Goal: Task Accomplishment & Management: Manage account settings

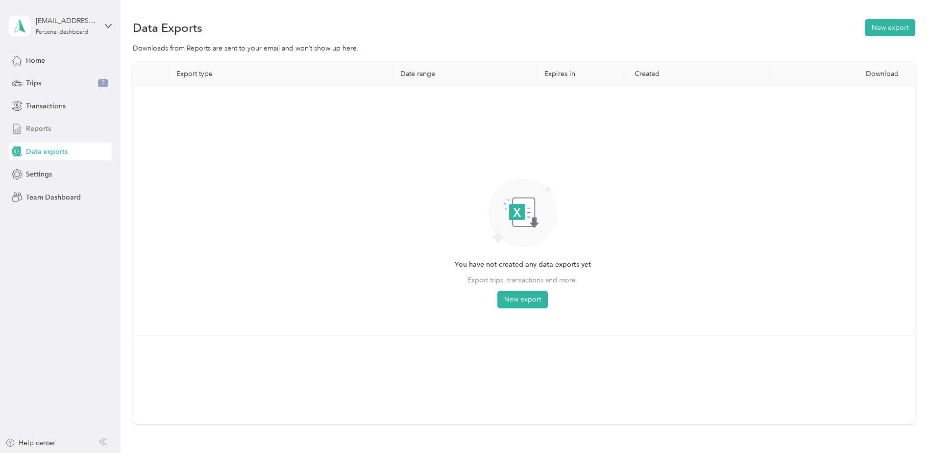
click at [34, 127] on span "Reports" at bounding box center [38, 128] width 25 height 10
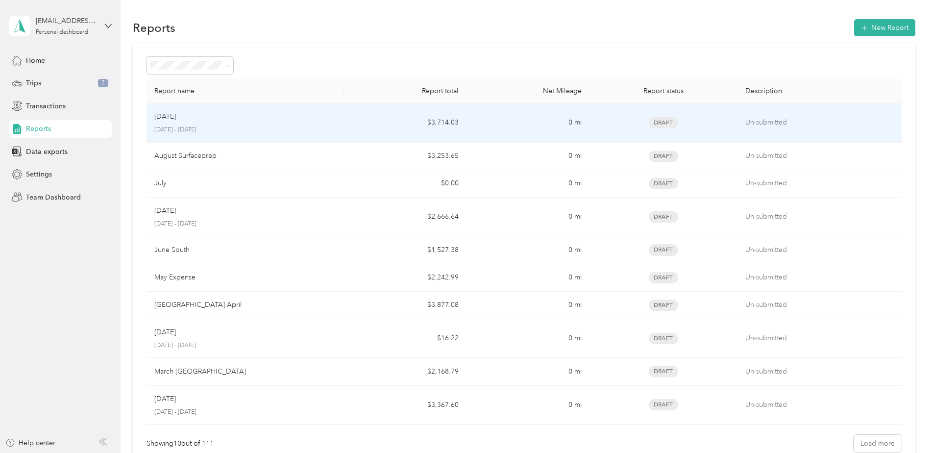
click at [176, 116] on p "[DATE]" at bounding box center [165, 116] width 22 height 11
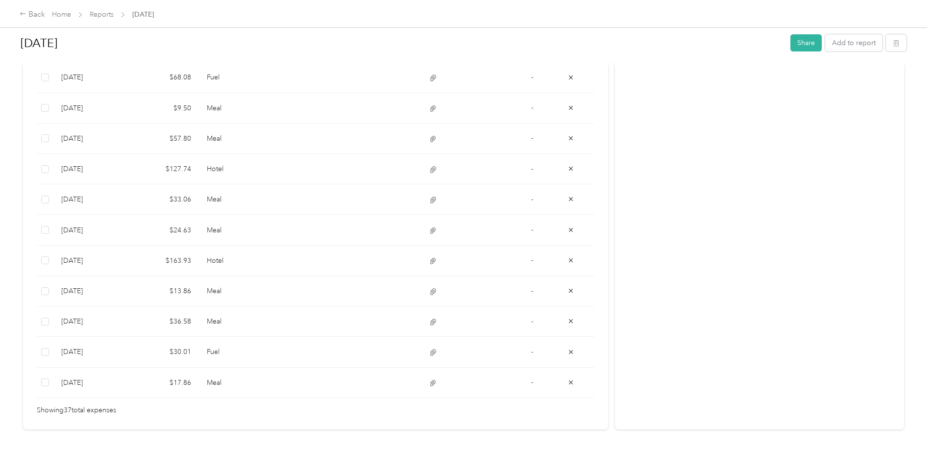
scroll to position [1113, 0]
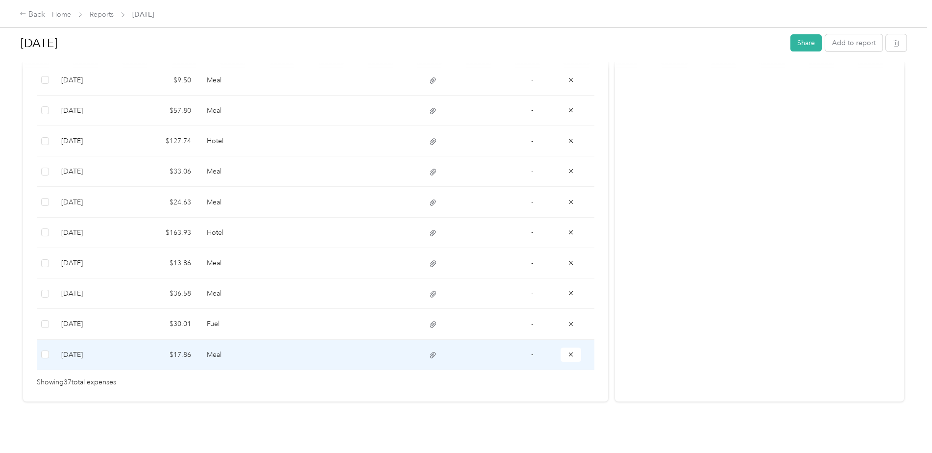
click at [177, 346] on td "$17.86" at bounding box center [165, 354] width 68 height 30
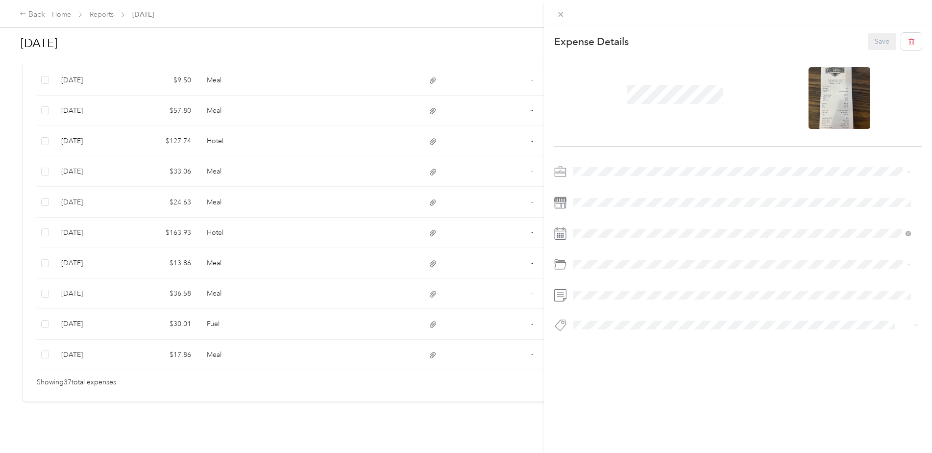
click at [562, 234] on icon at bounding box center [560, 233] width 12 height 12
click at [643, 324] on div "4" at bounding box center [643, 322] width 13 height 12
click at [874, 38] on button "Save" at bounding box center [882, 41] width 28 height 17
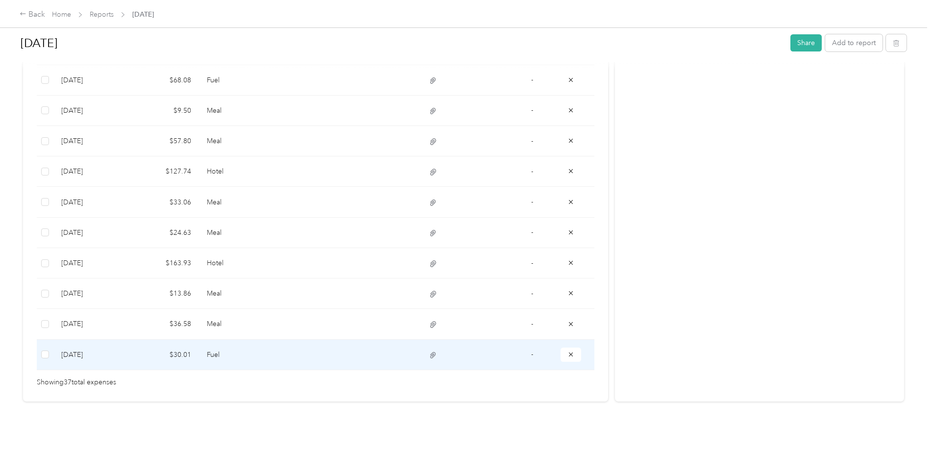
click at [177, 349] on td "$30.01" at bounding box center [165, 354] width 68 height 30
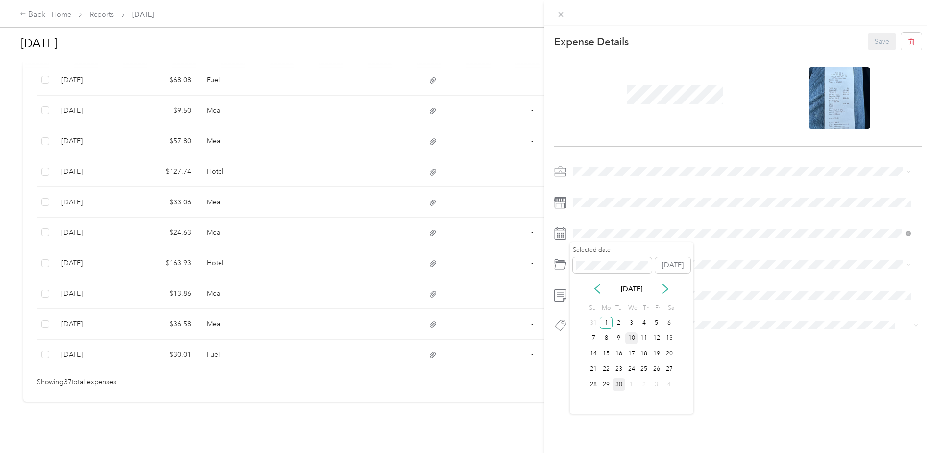
click at [634, 337] on div "10" at bounding box center [631, 338] width 13 height 12
click at [877, 39] on button "Save" at bounding box center [882, 41] width 28 height 17
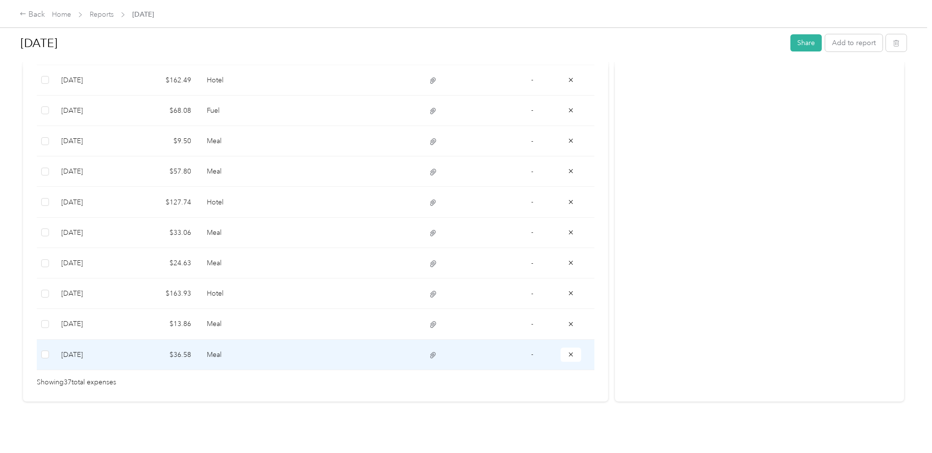
click at [370, 348] on td at bounding box center [355, 354] width 104 height 30
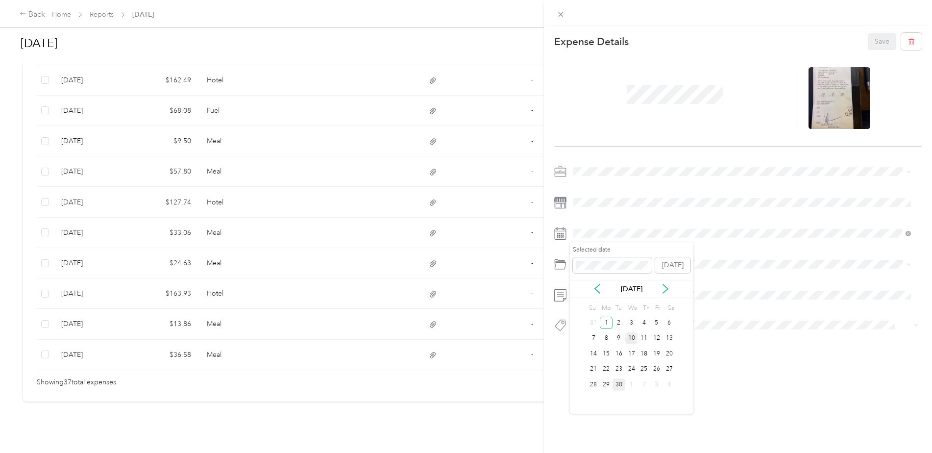
click at [631, 335] on div "10" at bounding box center [631, 338] width 13 height 12
click at [877, 42] on button "Save" at bounding box center [882, 41] width 28 height 17
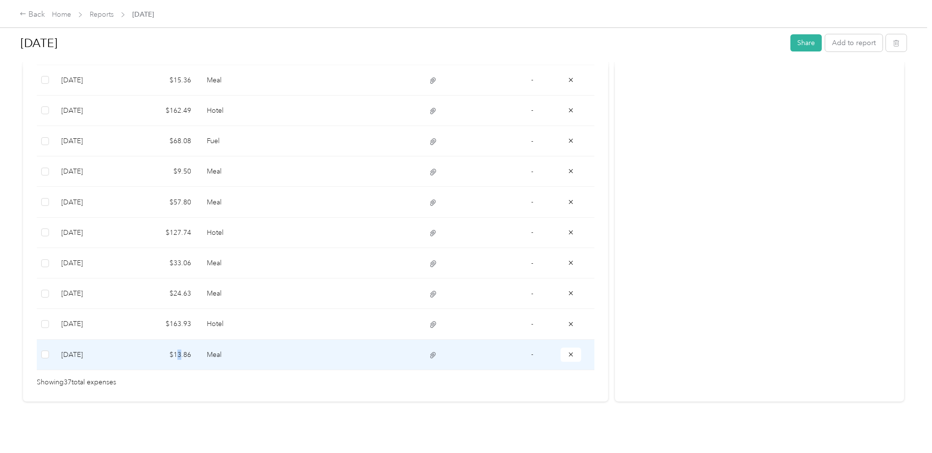
click at [179, 345] on td "$13.86" at bounding box center [165, 354] width 68 height 30
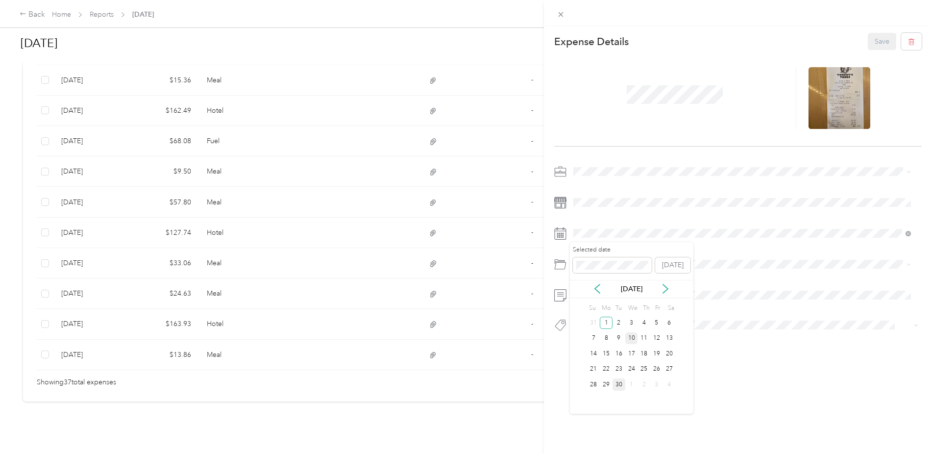
click at [629, 338] on div "10" at bounding box center [631, 338] width 13 height 12
click at [873, 39] on button "Save" at bounding box center [882, 41] width 28 height 17
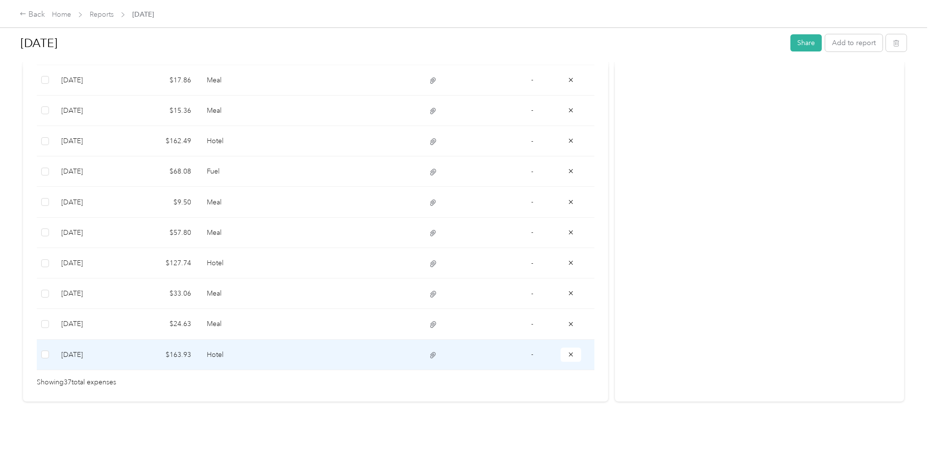
click at [194, 349] on td "$163.93" at bounding box center [165, 354] width 68 height 30
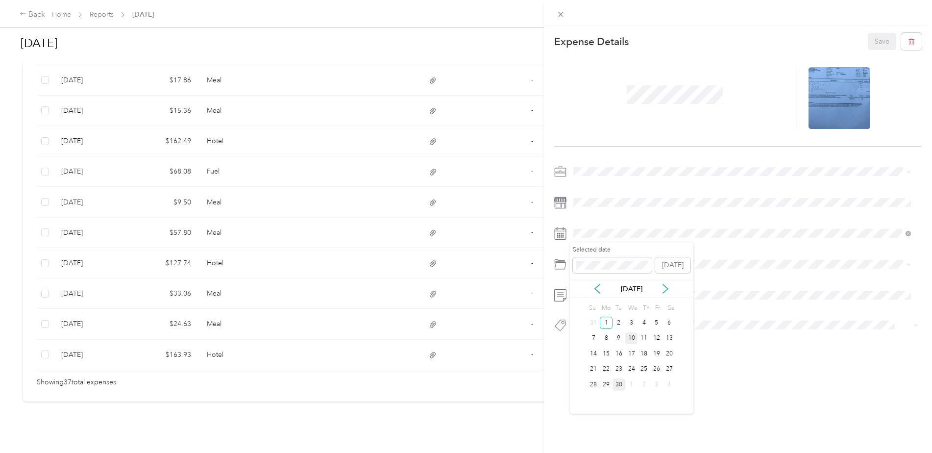
click at [632, 338] on div "10" at bounding box center [631, 338] width 13 height 12
click at [874, 41] on button "Save" at bounding box center [882, 41] width 28 height 17
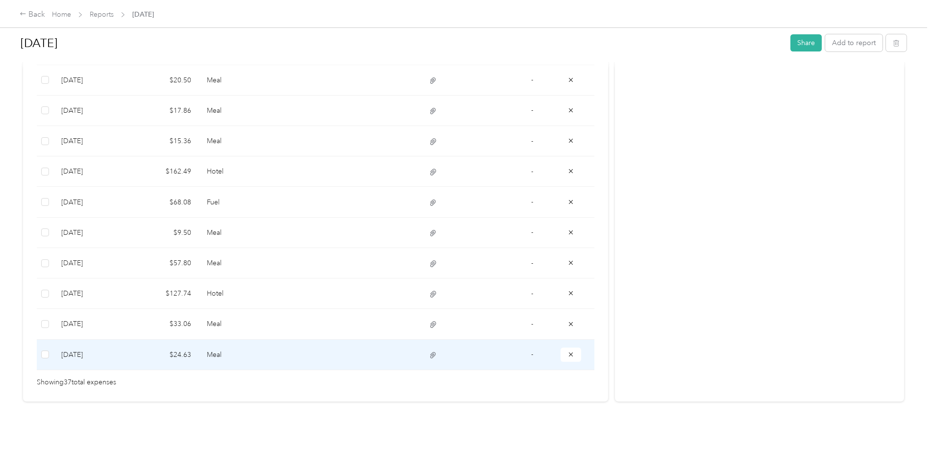
click at [74, 348] on td "9-1-2025" at bounding box center [92, 354] width 78 height 30
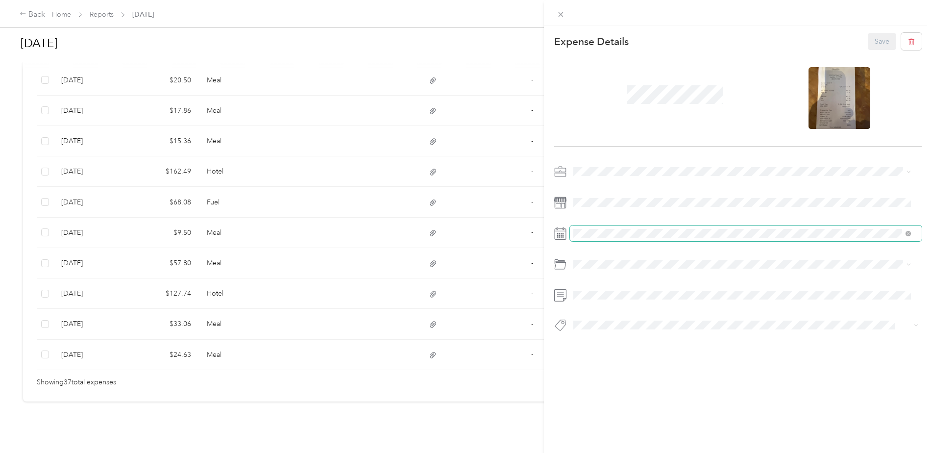
click at [581, 228] on span at bounding box center [746, 233] width 352 height 16
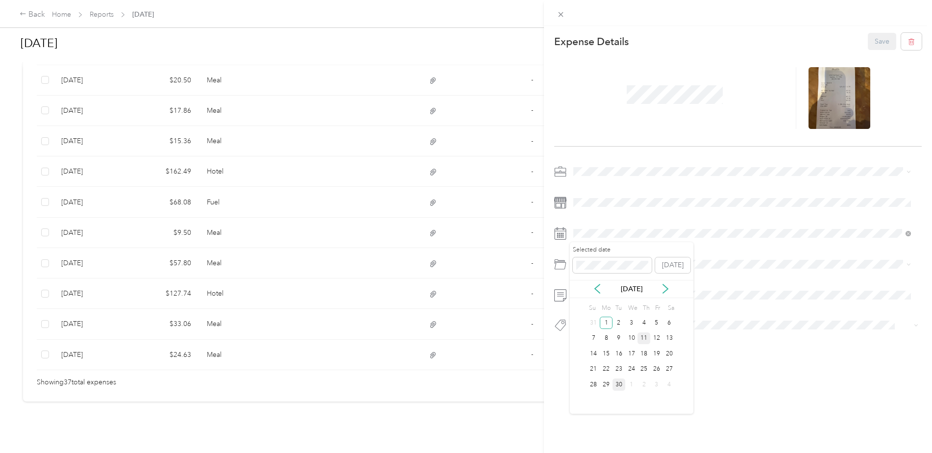
click at [644, 337] on div "11" at bounding box center [643, 338] width 13 height 12
click at [873, 38] on button "Save" at bounding box center [882, 41] width 28 height 17
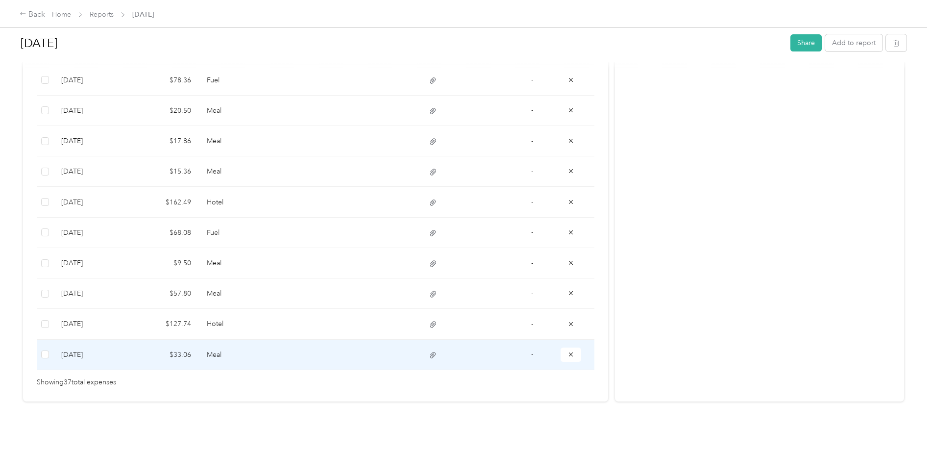
click at [193, 343] on td "$33.06" at bounding box center [165, 354] width 68 height 30
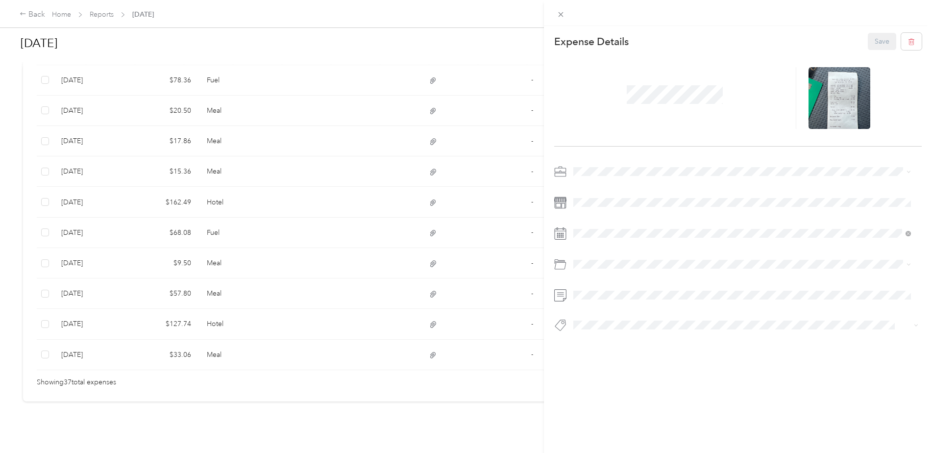
click at [565, 230] on g at bounding box center [560, 234] width 12 height 12
click at [604, 369] on div "22" at bounding box center [606, 369] width 13 height 12
click at [875, 43] on button "Save" at bounding box center [882, 41] width 28 height 17
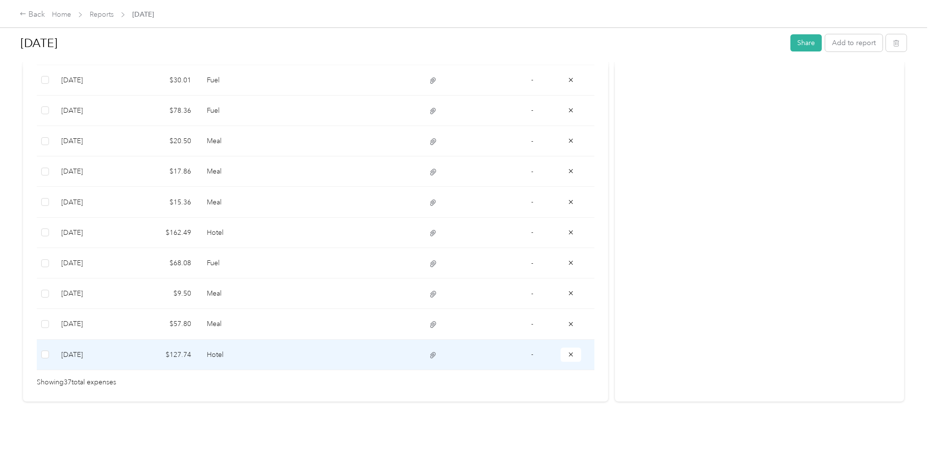
click at [77, 347] on td "9-1-2025" at bounding box center [92, 354] width 78 height 30
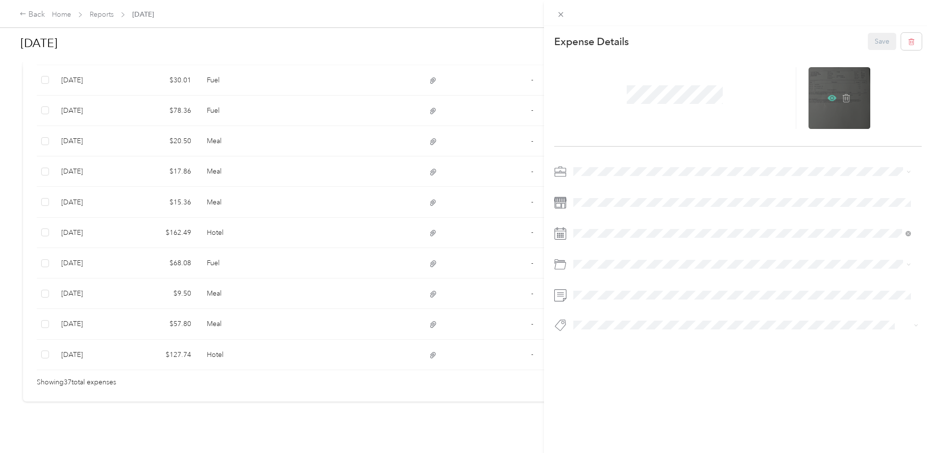
click at [827, 98] on icon at bounding box center [831, 98] width 9 height 6
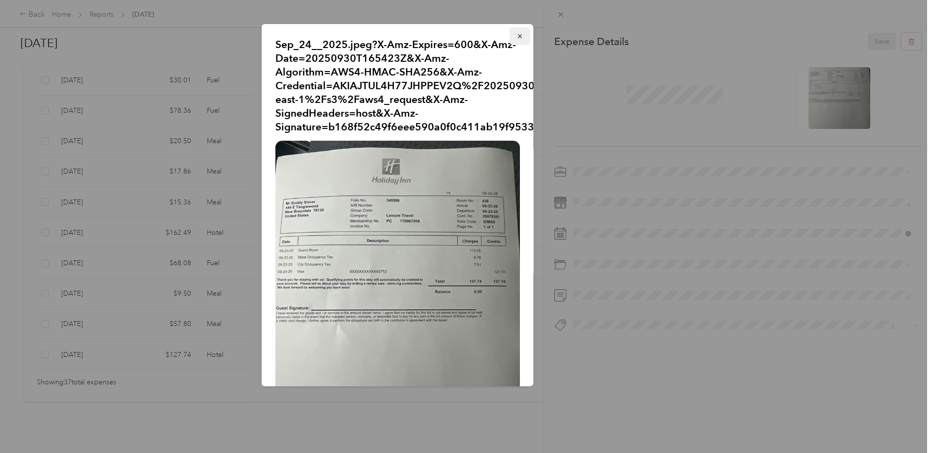
click at [509, 38] on button "button" at bounding box center [519, 35] width 21 height 17
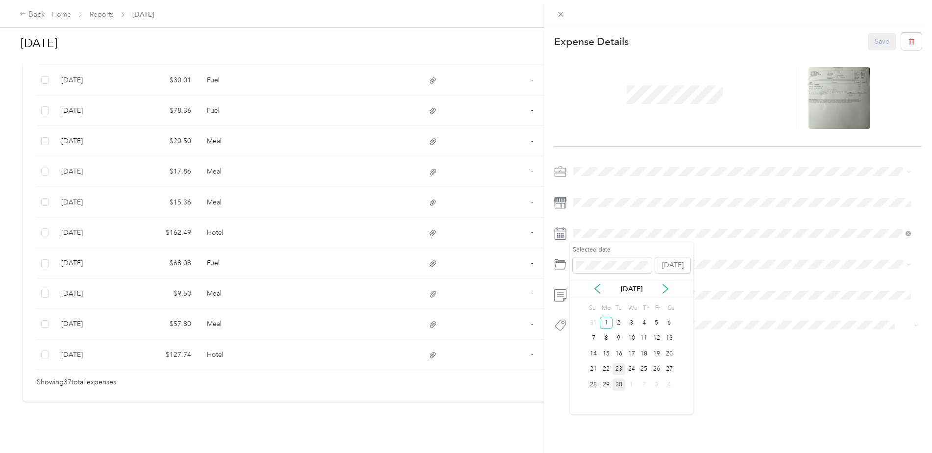
click at [620, 370] on div "23" at bounding box center [618, 369] width 13 height 12
click at [877, 42] on button "Save" at bounding box center [882, 41] width 28 height 17
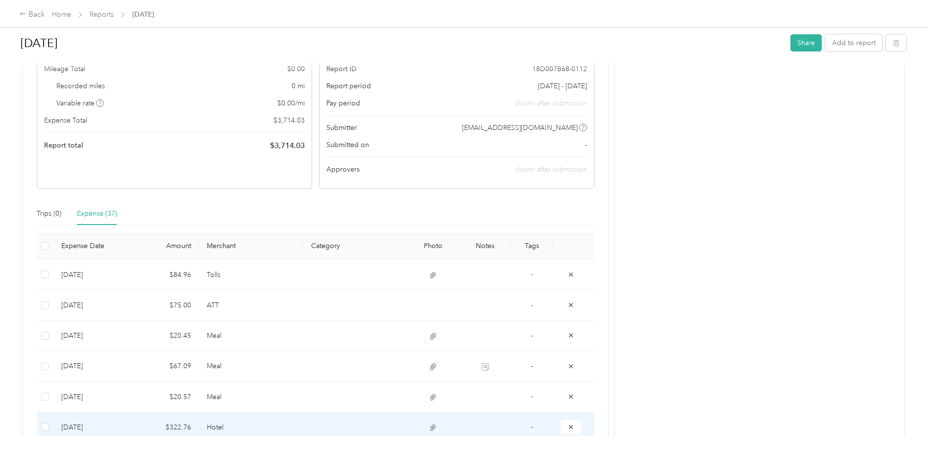
scroll to position [0, 0]
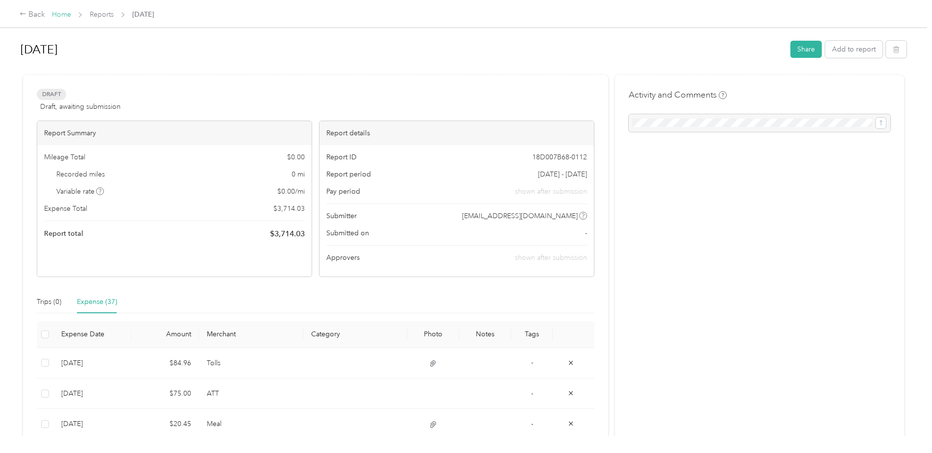
click at [61, 10] on link "Home" at bounding box center [61, 14] width 19 height 8
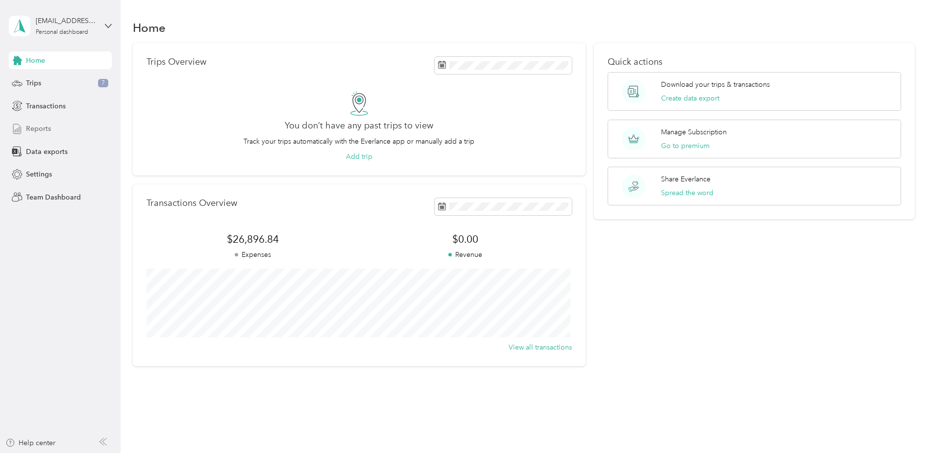
click at [33, 130] on span "Reports" at bounding box center [38, 128] width 25 height 10
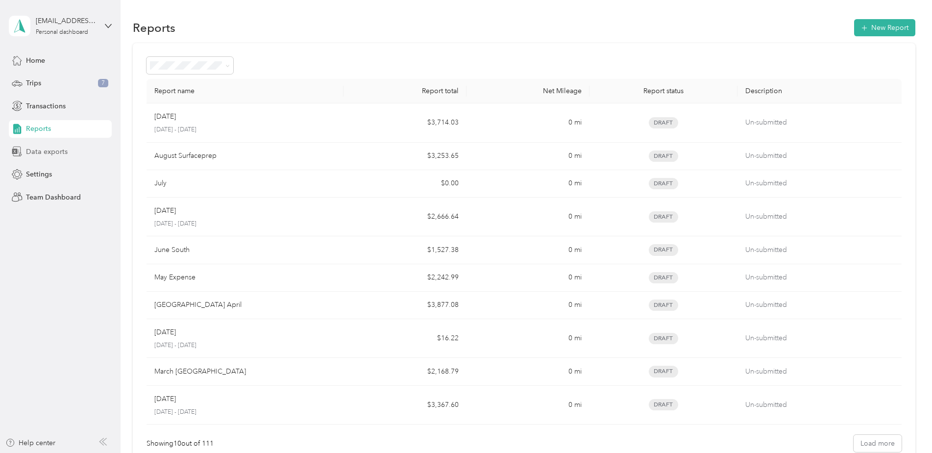
click at [46, 147] on span "Data exports" at bounding box center [47, 151] width 42 height 10
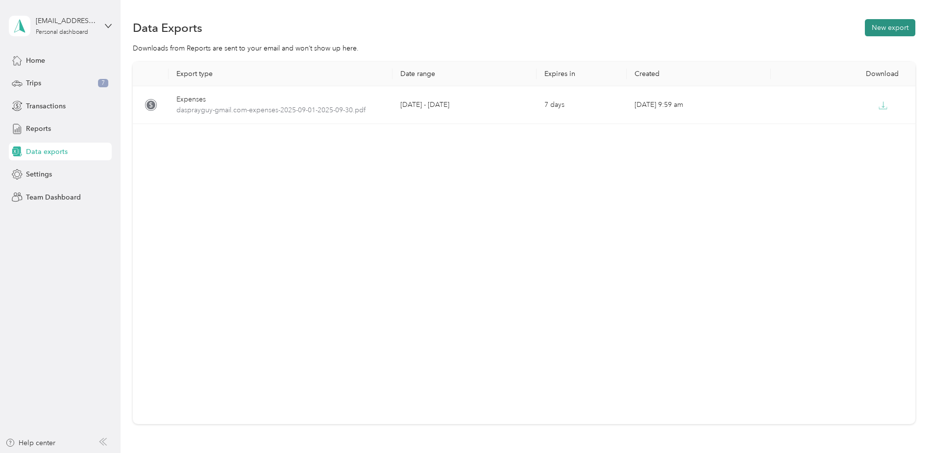
click at [887, 26] on button "New export" at bounding box center [890, 27] width 50 height 17
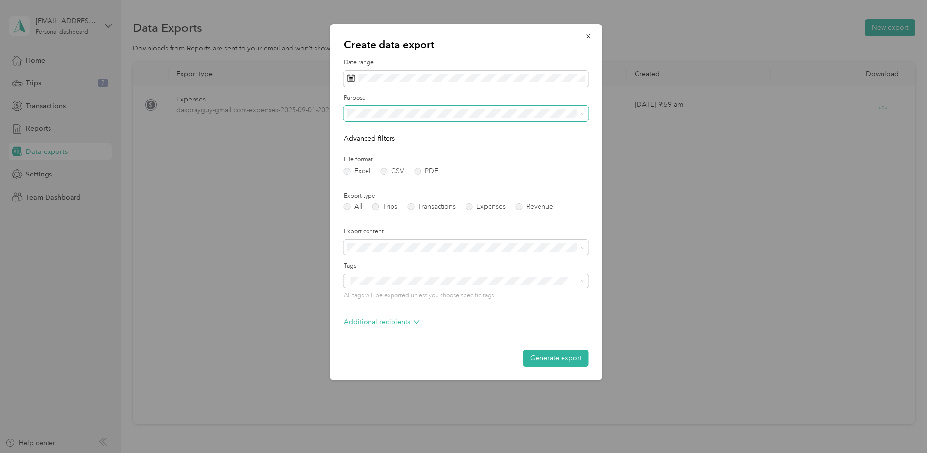
click at [567, 108] on span at bounding box center [466, 114] width 244 height 16
click at [580, 117] on span at bounding box center [582, 113] width 4 height 8
click at [581, 116] on icon at bounding box center [582, 114] width 4 height 4
click at [395, 234] on li "Surface Prep [GEOGRAPHIC_DATA]" at bounding box center [466, 233] width 244 height 17
click at [471, 210] on label "Expenses" at bounding box center [486, 206] width 40 height 7
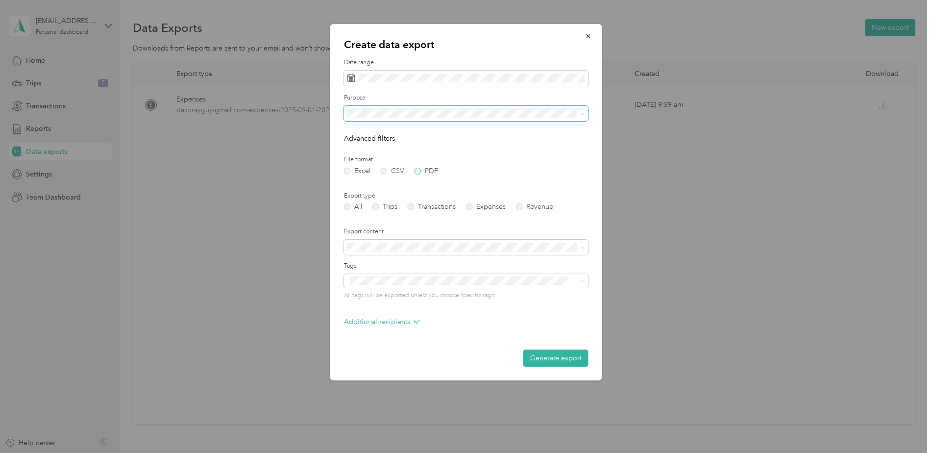
click at [416, 170] on label "PDF" at bounding box center [426, 171] width 24 height 7
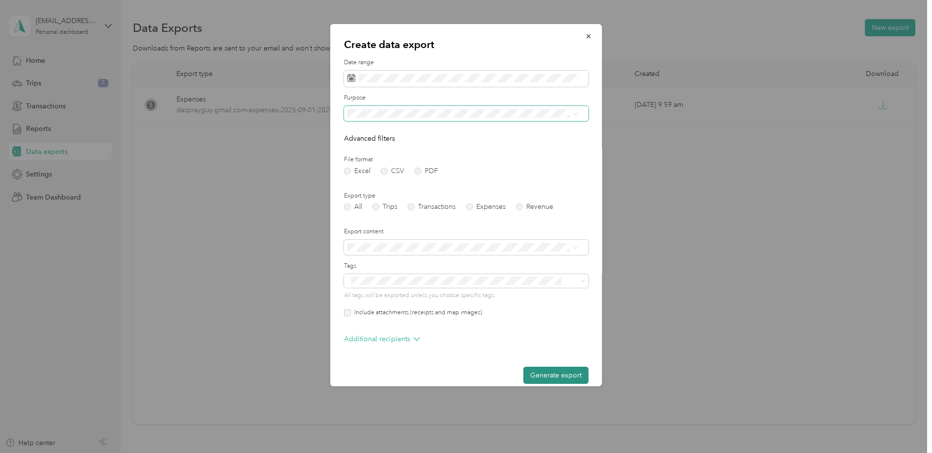
click at [539, 375] on button "Generate export" at bounding box center [555, 374] width 65 height 17
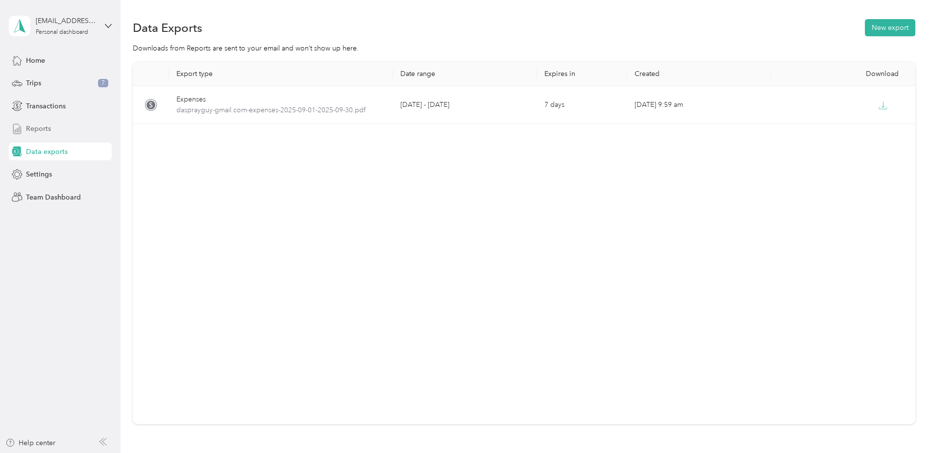
click at [47, 128] on span "Reports" at bounding box center [38, 128] width 25 height 10
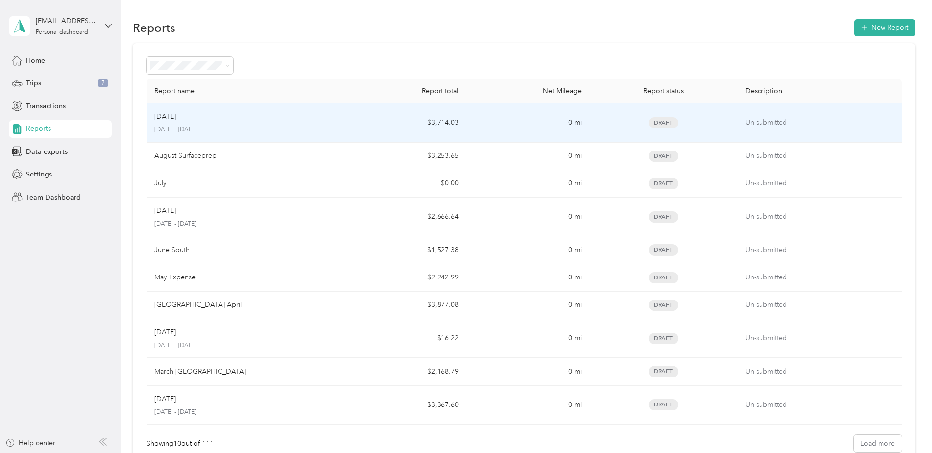
click at [176, 121] on p "[DATE]" at bounding box center [165, 116] width 22 height 11
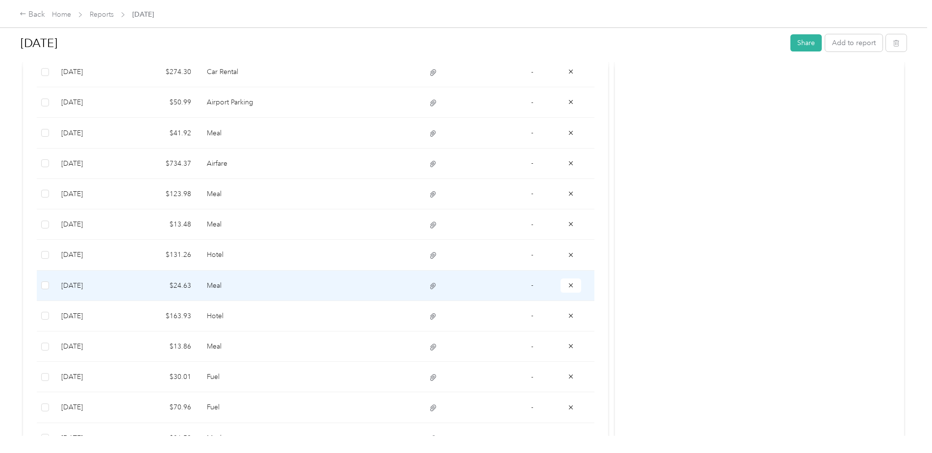
scroll to position [770, 0]
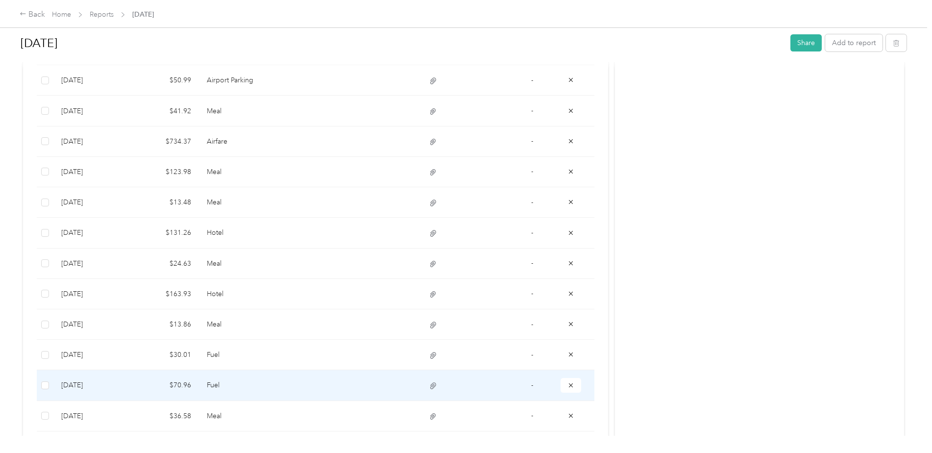
click at [240, 384] on td "Fuel" at bounding box center [251, 385] width 104 height 30
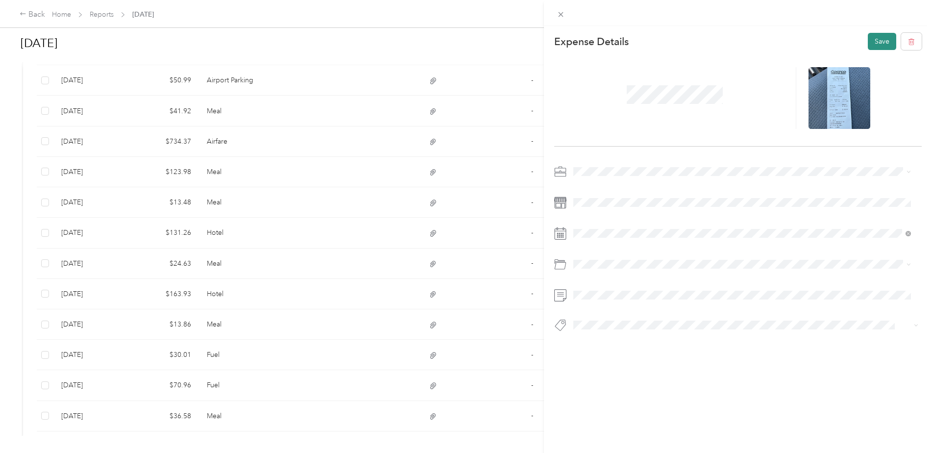
click at [868, 42] on button "Save" at bounding box center [882, 41] width 28 height 17
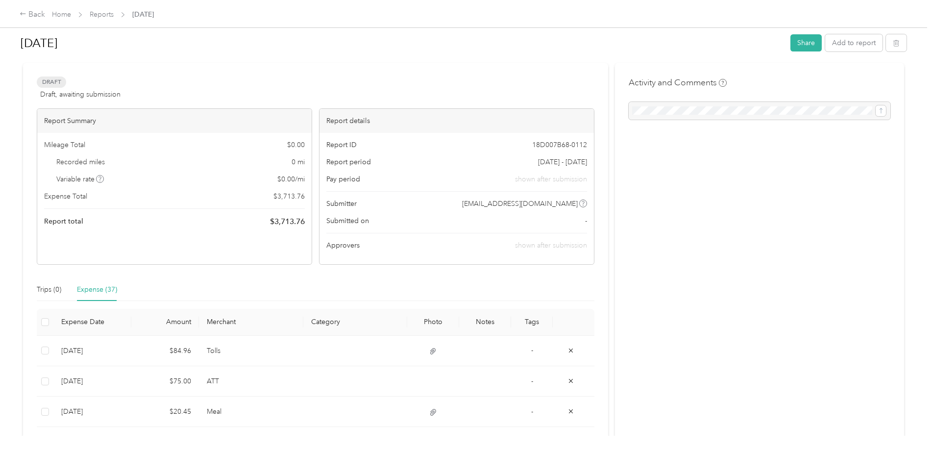
scroll to position [0, 0]
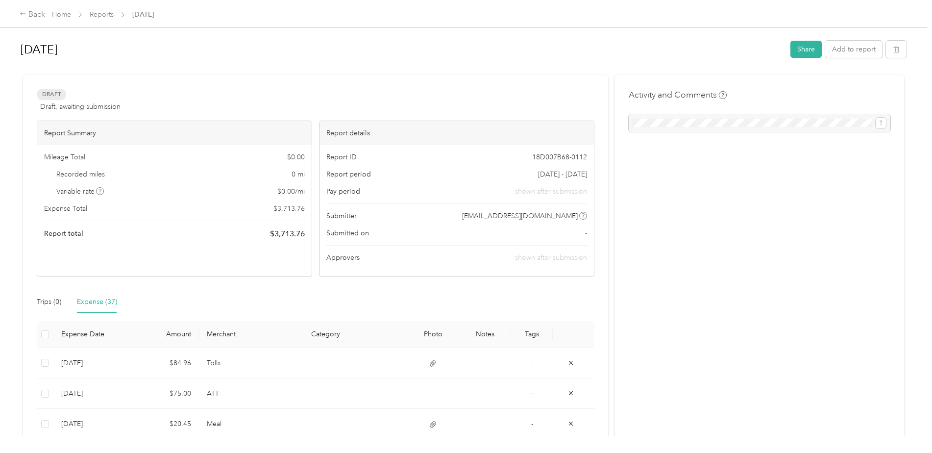
click at [62, 9] on span "Home" at bounding box center [61, 14] width 19 height 10
click at [62, 13] on link "Home" at bounding box center [61, 14] width 19 height 8
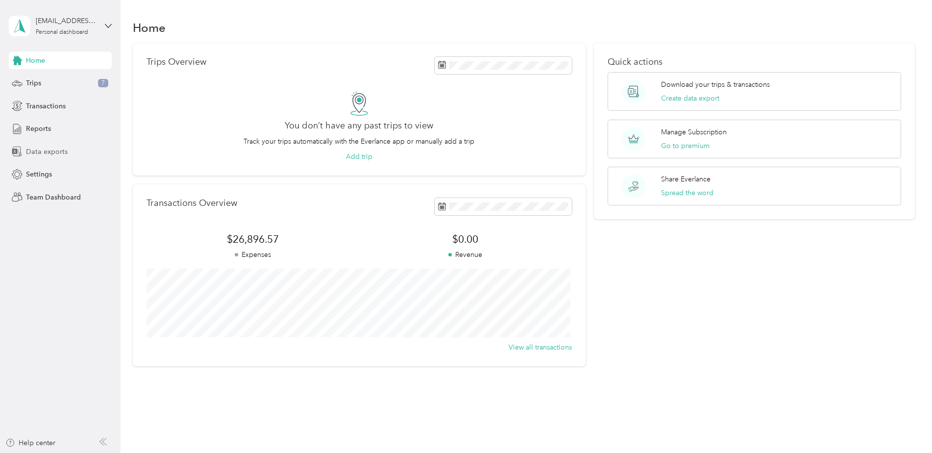
click at [46, 153] on span "Data exports" at bounding box center [47, 151] width 42 height 10
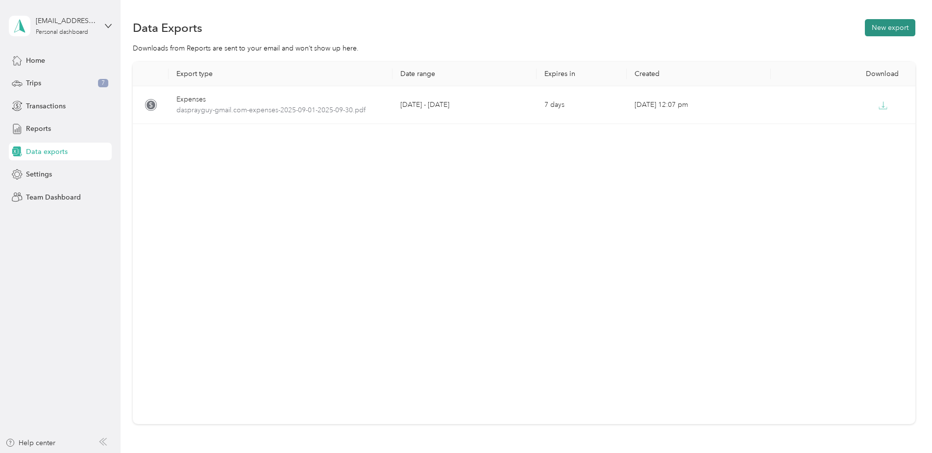
click at [895, 27] on button "New export" at bounding box center [890, 27] width 50 height 17
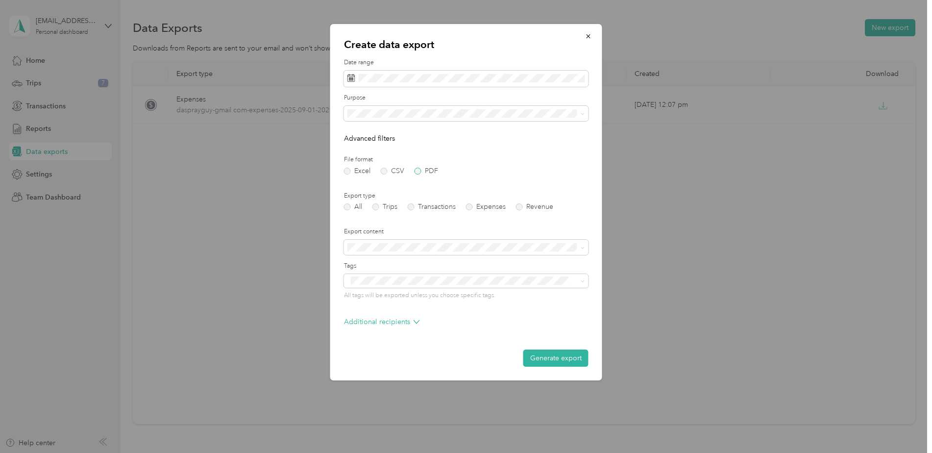
click at [417, 173] on label "PDF" at bounding box center [426, 171] width 24 height 7
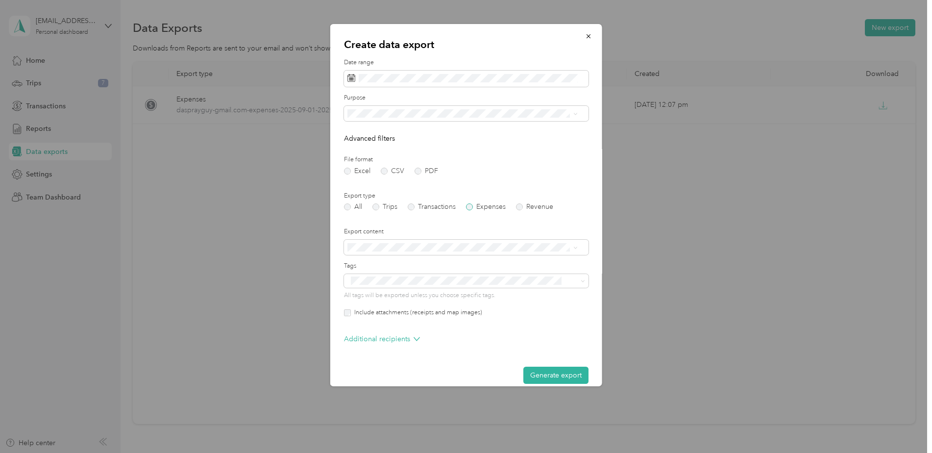
click at [470, 209] on label "Expenses" at bounding box center [486, 206] width 40 height 7
click at [351, 313] on label "Include attachments (receipts and map images)" at bounding box center [416, 312] width 131 height 9
click at [542, 374] on button "Generate export" at bounding box center [555, 374] width 65 height 17
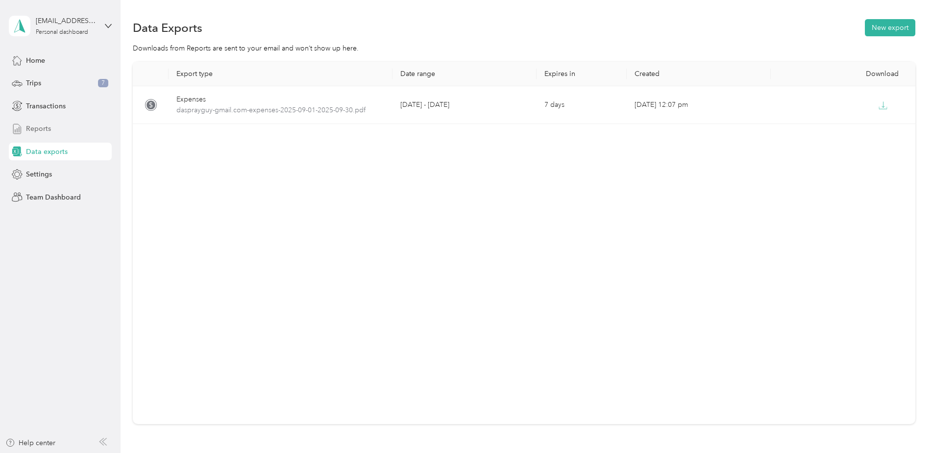
click at [38, 127] on span "Reports" at bounding box center [38, 128] width 25 height 10
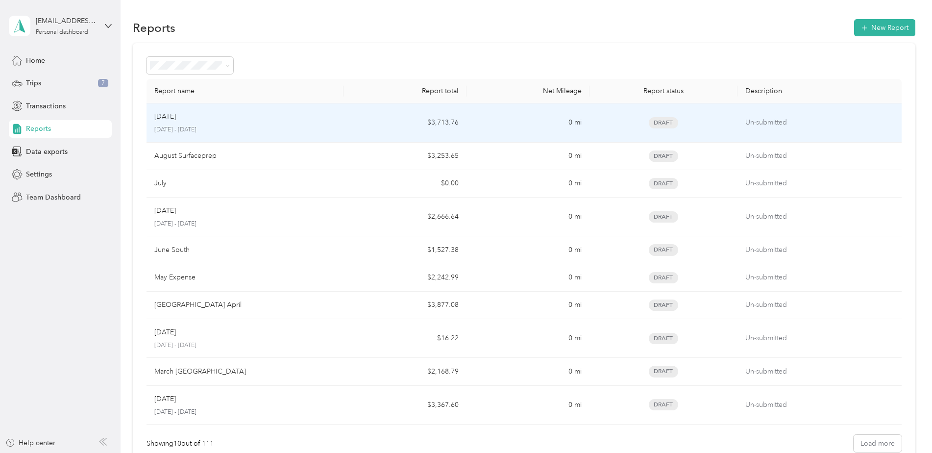
click at [190, 129] on p "[DATE] - [DATE]" at bounding box center [244, 129] width 181 height 9
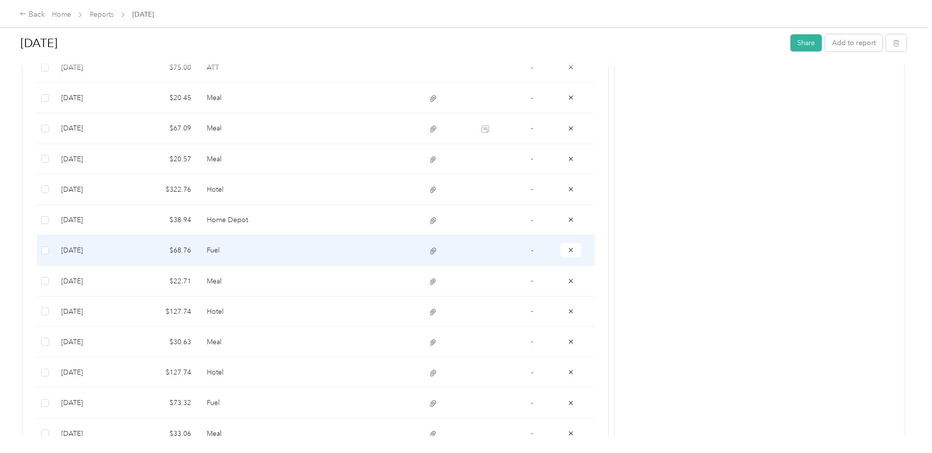
scroll to position [343, 0]
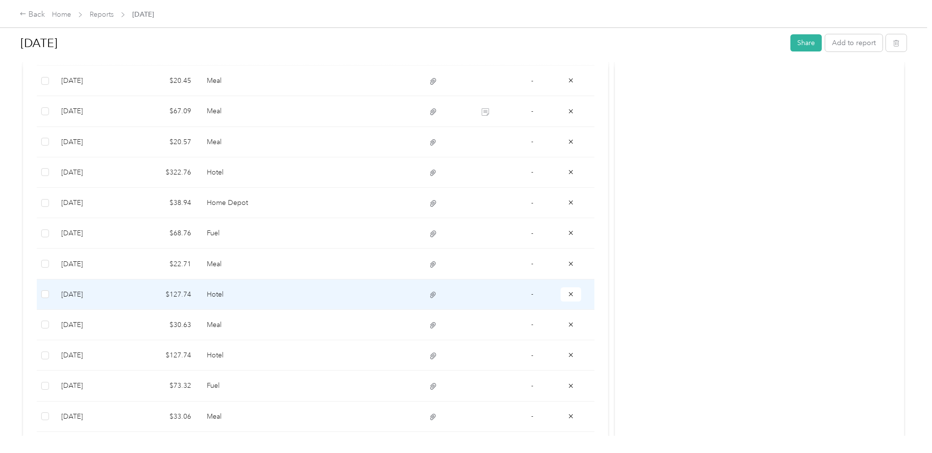
click at [429, 294] on icon at bounding box center [433, 294] width 9 height 9
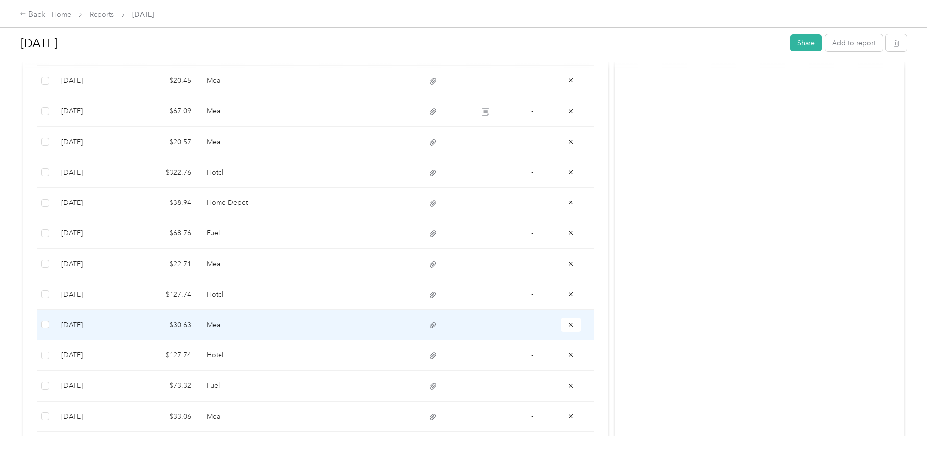
click at [431, 330] on td at bounding box center [433, 325] width 52 height 30
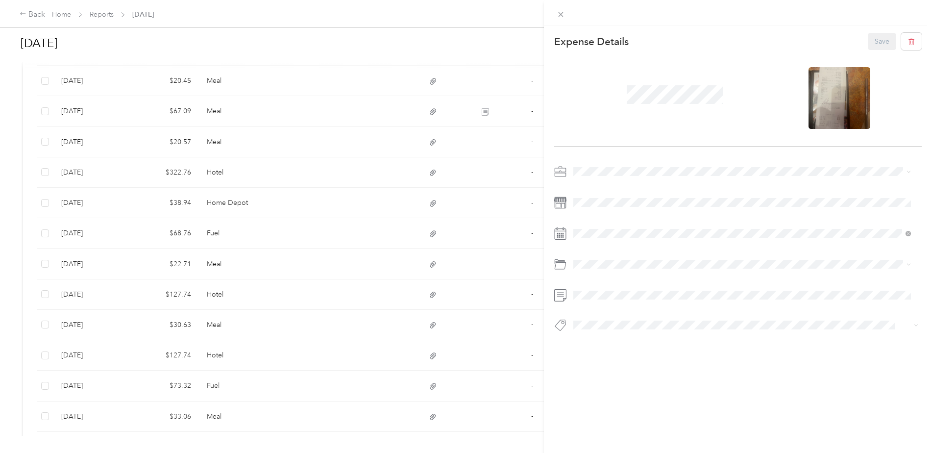
click at [432, 356] on div "This expense cannot be edited because it is either under review, approved, or p…" at bounding box center [466, 226] width 932 height 453
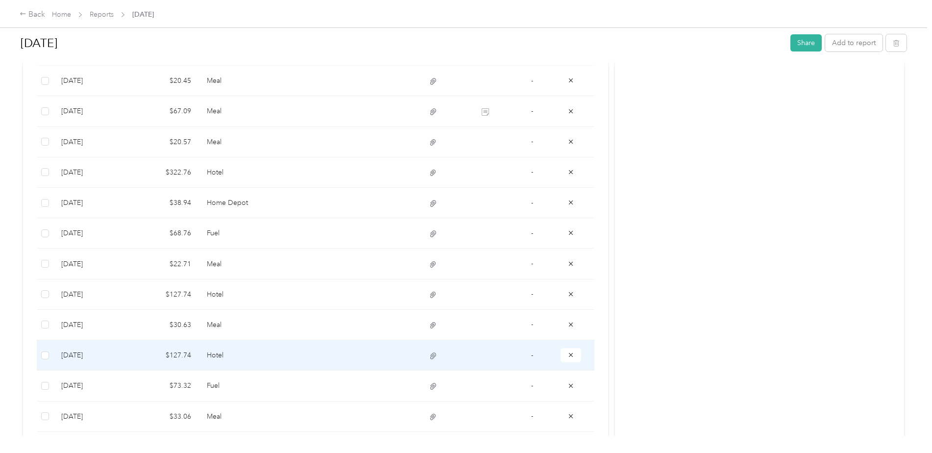
click at [251, 350] on td "Hotel" at bounding box center [251, 355] width 104 height 30
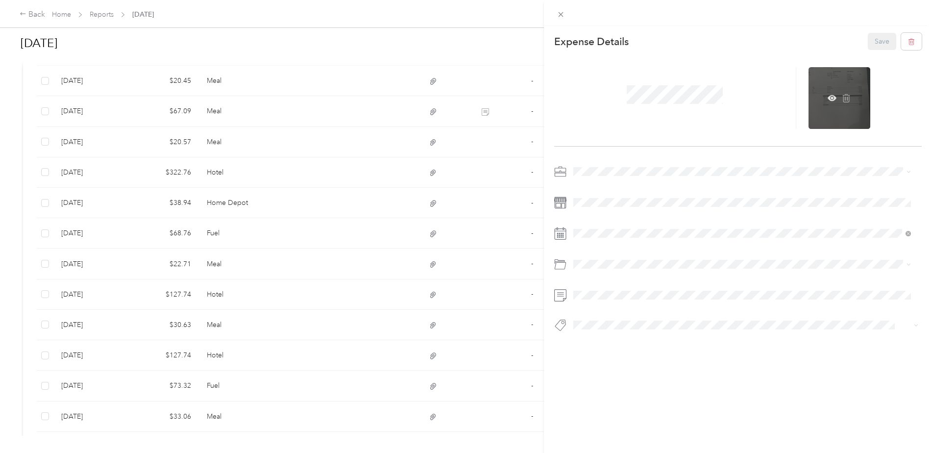
click at [846, 91] on div at bounding box center [839, 98] width 62 height 62
click at [827, 97] on icon at bounding box center [831, 98] width 9 height 6
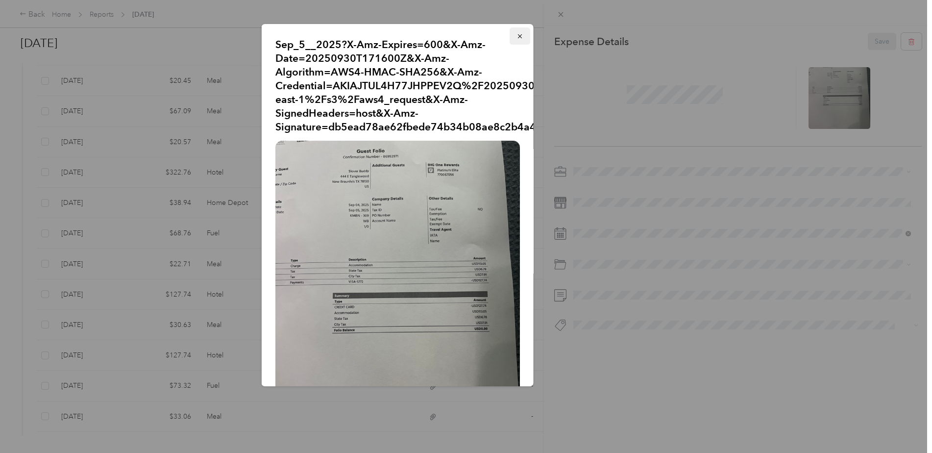
click at [516, 34] on icon "button" at bounding box center [519, 36] width 7 height 7
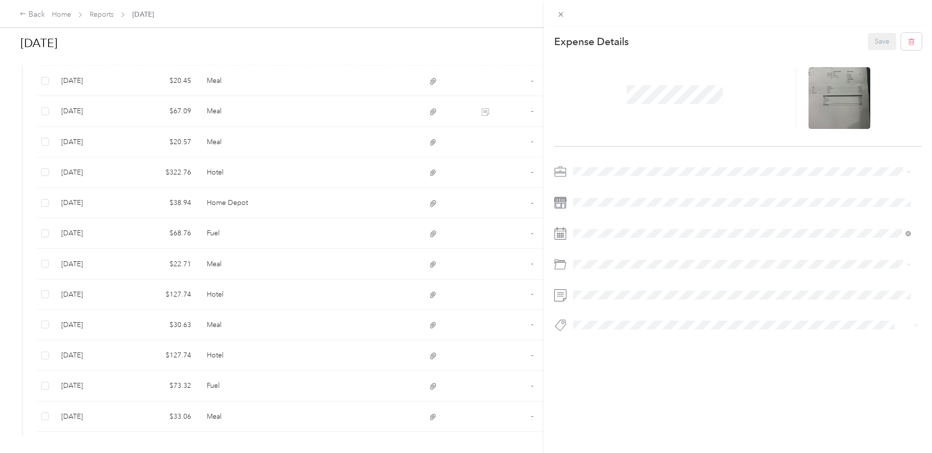
click at [182, 352] on div "This expense cannot be edited because it is either under review, approved, or p…" at bounding box center [466, 226] width 932 height 453
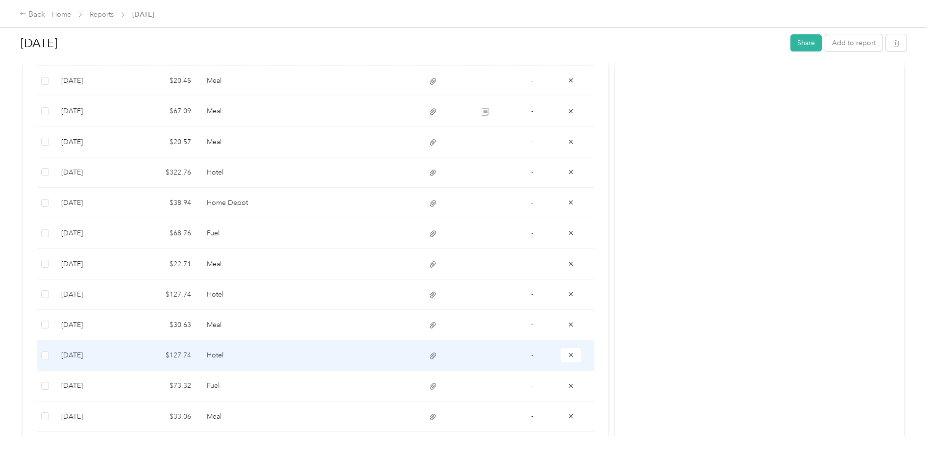
click at [184, 353] on td "$127.74" at bounding box center [165, 355] width 68 height 30
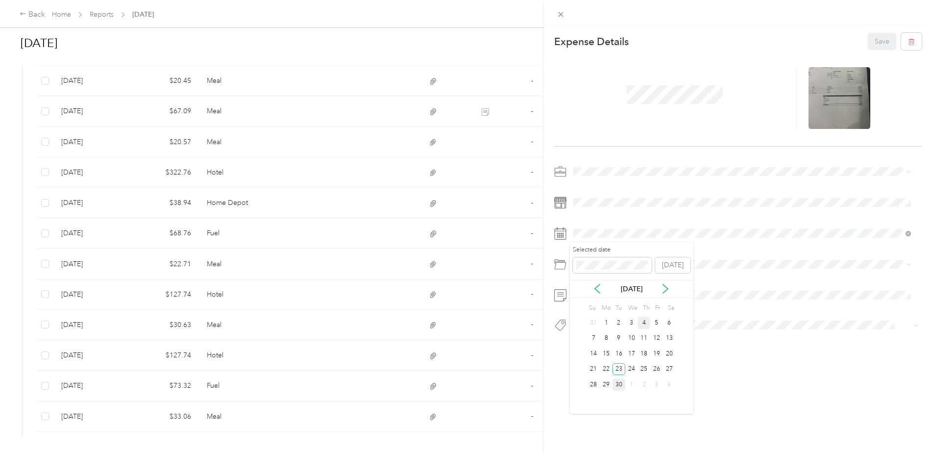
click at [644, 323] on div "4" at bounding box center [643, 322] width 13 height 12
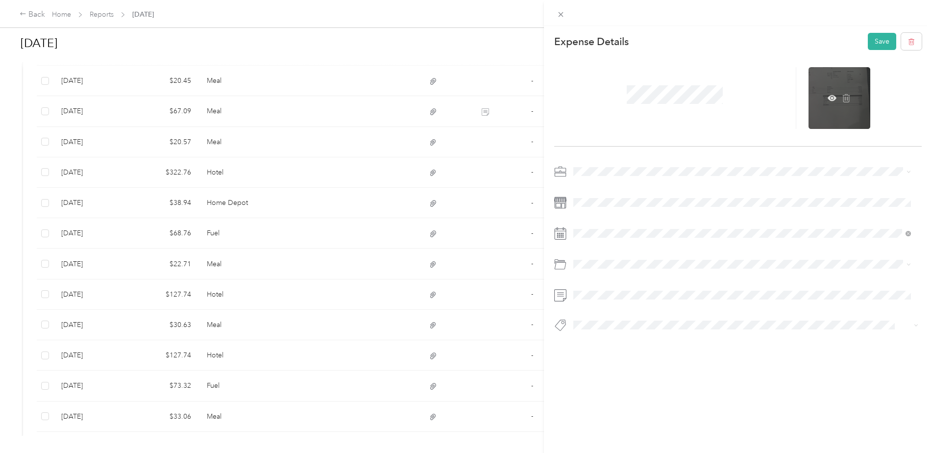
click at [834, 95] on div at bounding box center [839, 98] width 62 height 62
click at [827, 97] on icon at bounding box center [831, 98] width 9 height 9
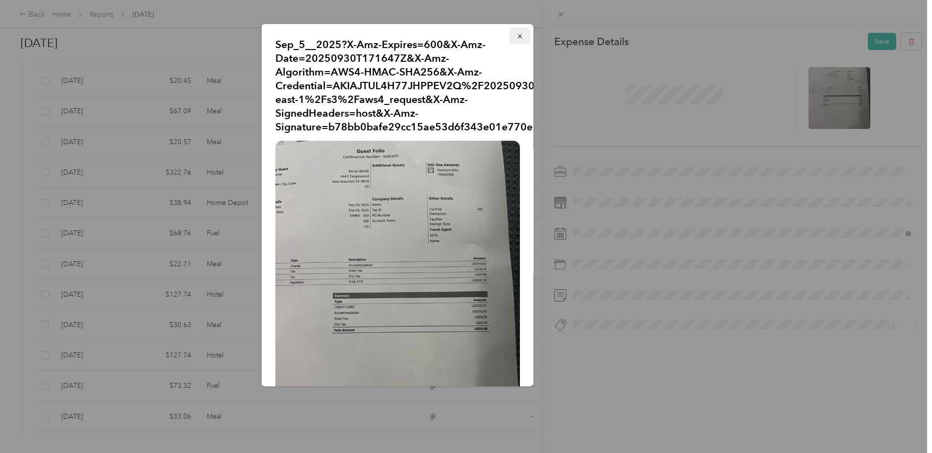
click at [516, 39] on icon "button" at bounding box center [519, 36] width 7 height 7
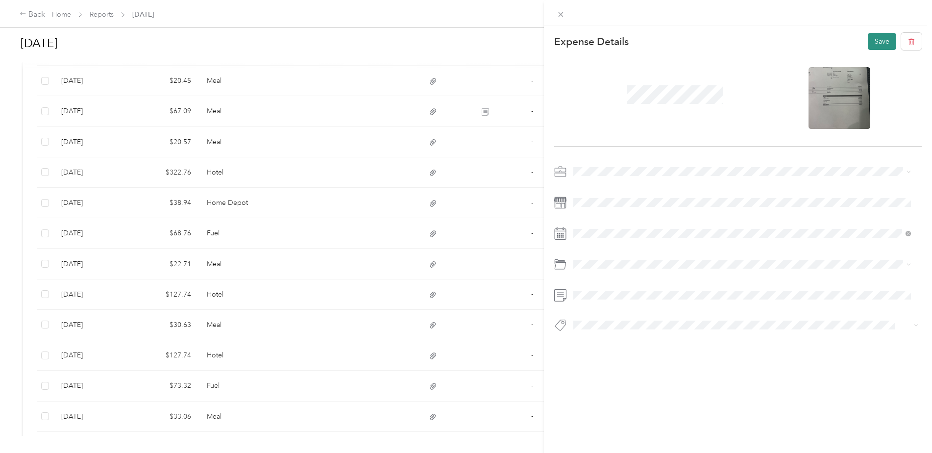
click at [875, 41] on button "Save" at bounding box center [882, 41] width 28 height 17
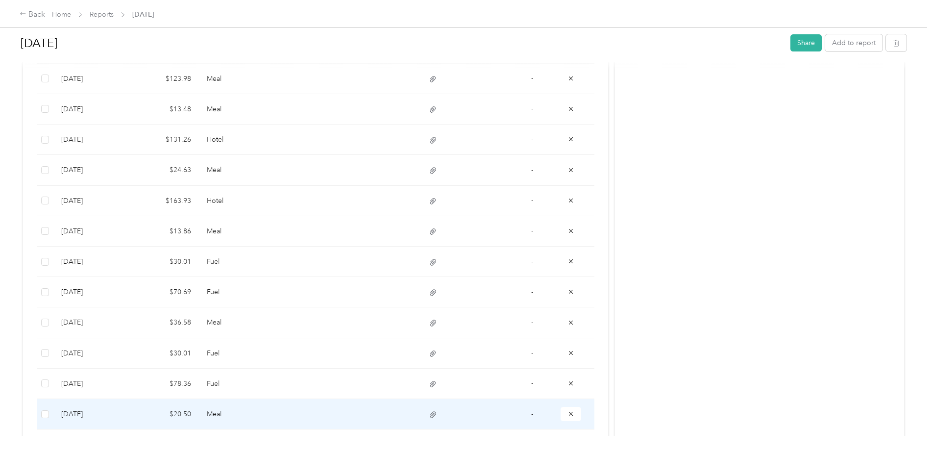
scroll to position [882, 0]
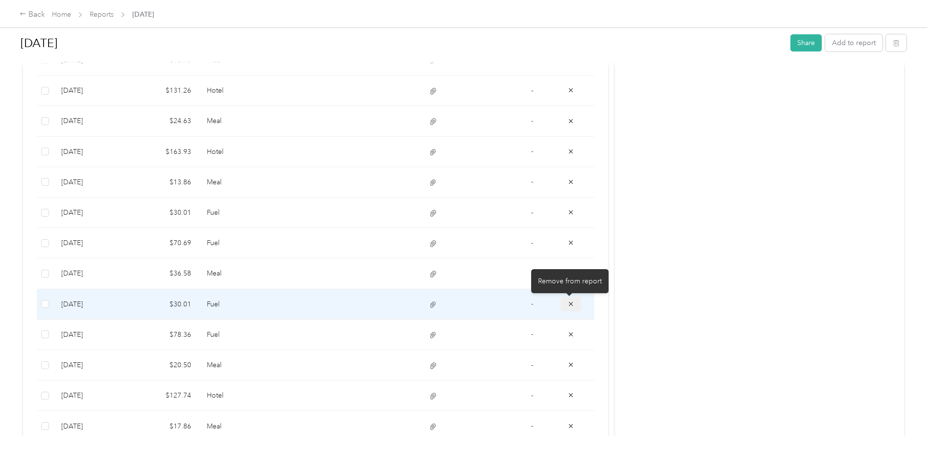
click at [571, 307] on icon "button" at bounding box center [570, 303] width 7 height 7
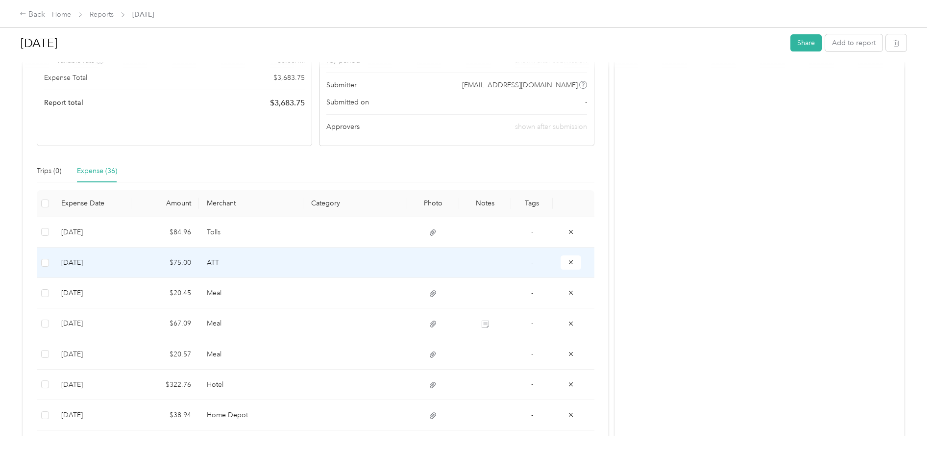
scroll to position [5, 0]
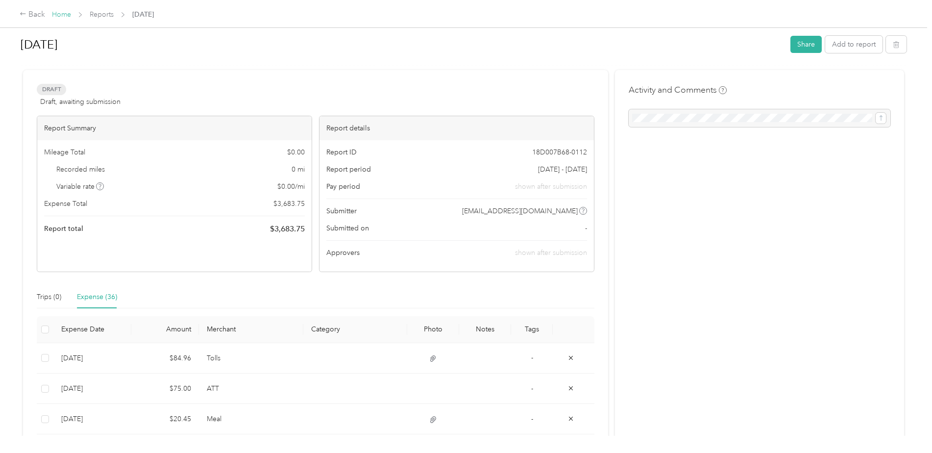
click at [66, 14] on link "Home" at bounding box center [61, 14] width 19 height 8
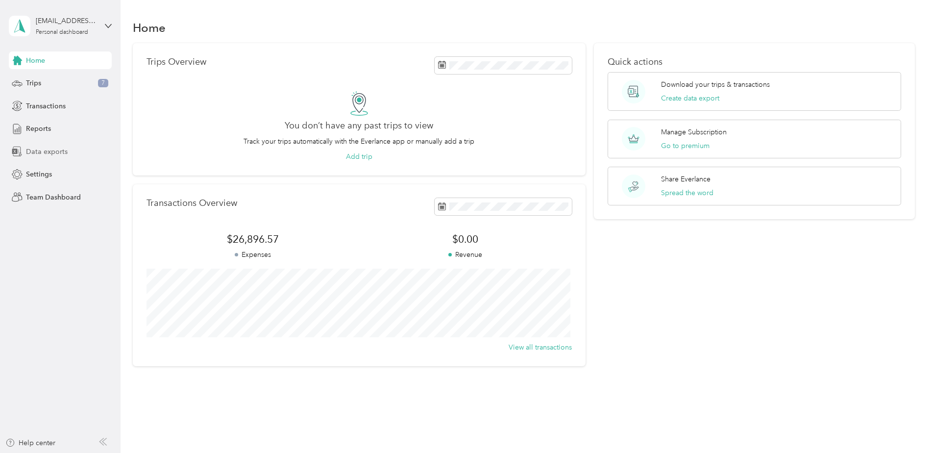
click at [52, 150] on span "Data exports" at bounding box center [47, 151] width 42 height 10
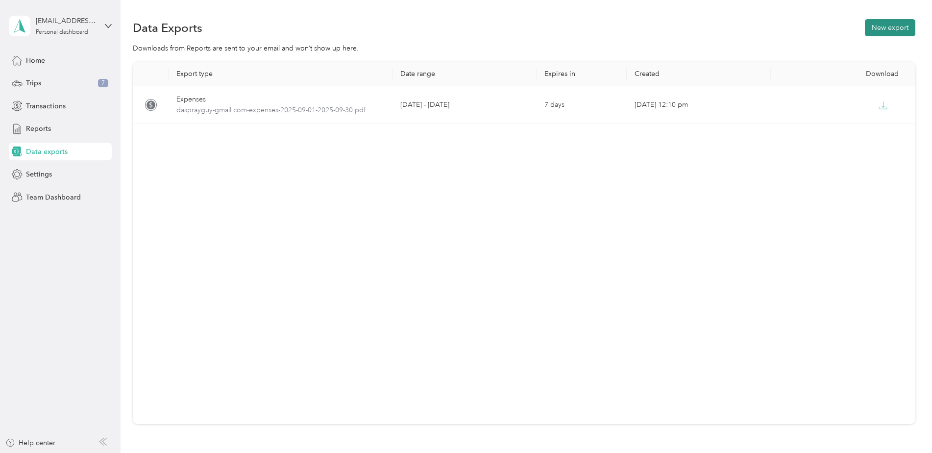
click at [885, 24] on button "New export" at bounding box center [890, 27] width 50 height 17
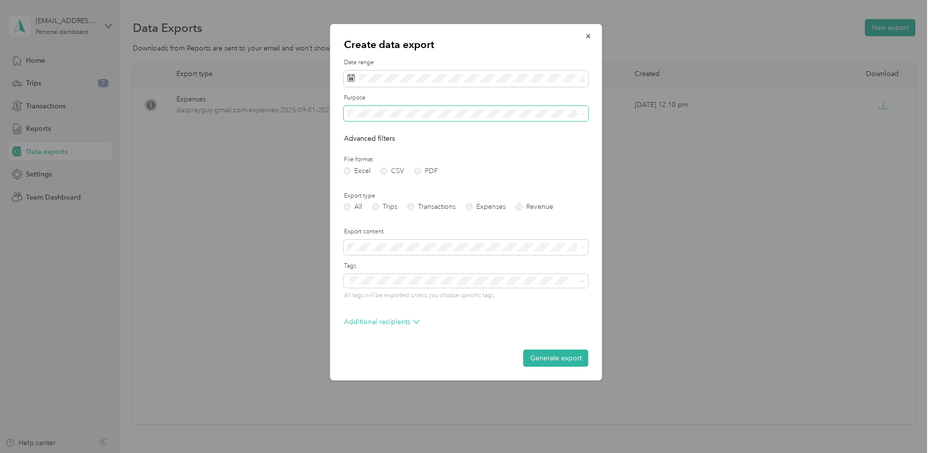
click at [579, 113] on span at bounding box center [581, 113] width 8 height 7
click at [415, 172] on label "PDF" at bounding box center [426, 171] width 24 height 7
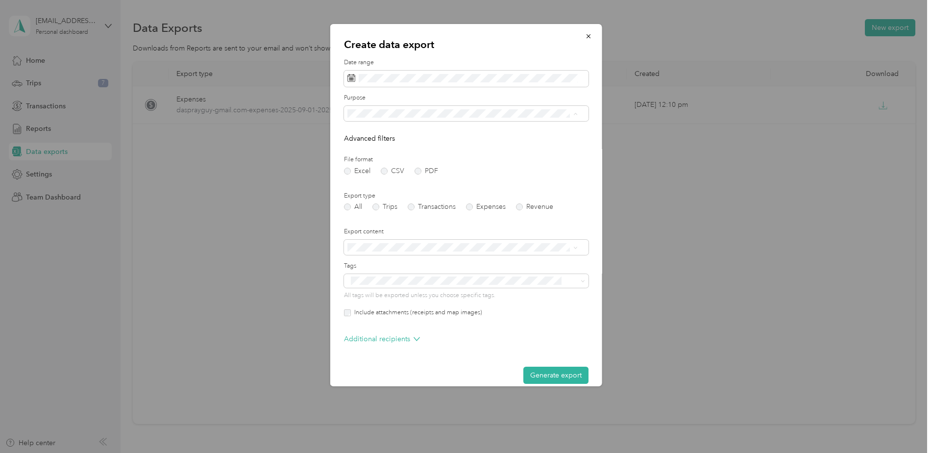
click at [406, 231] on span "Surface Prep [GEOGRAPHIC_DATA]" at bounding box center [407, 233] width 112 height 8
click at [470, 208] on label "Expenses" at bounding box center [486, 206] width 40 height 7
click at [549, 371] on button "Generate export" at bounding box center [555, 374] width 65 height 17
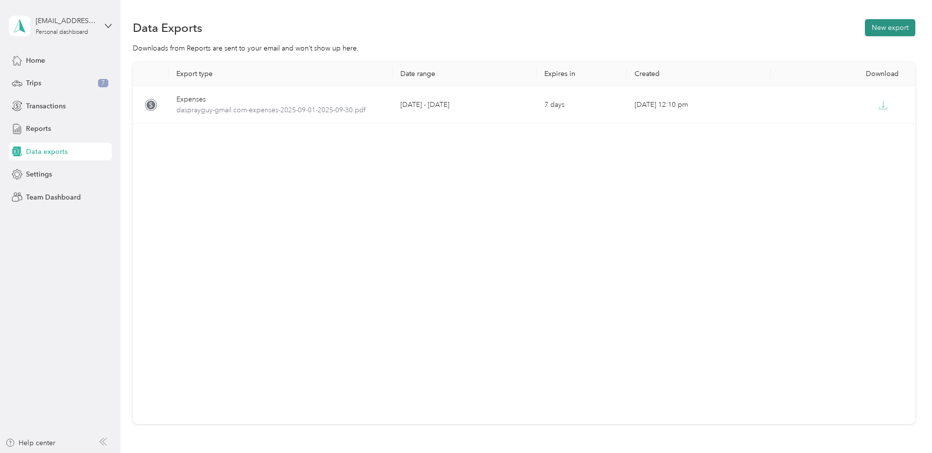
click at [881, 24] on button "New export" at bounding box center [890, 27] width 50 height 17
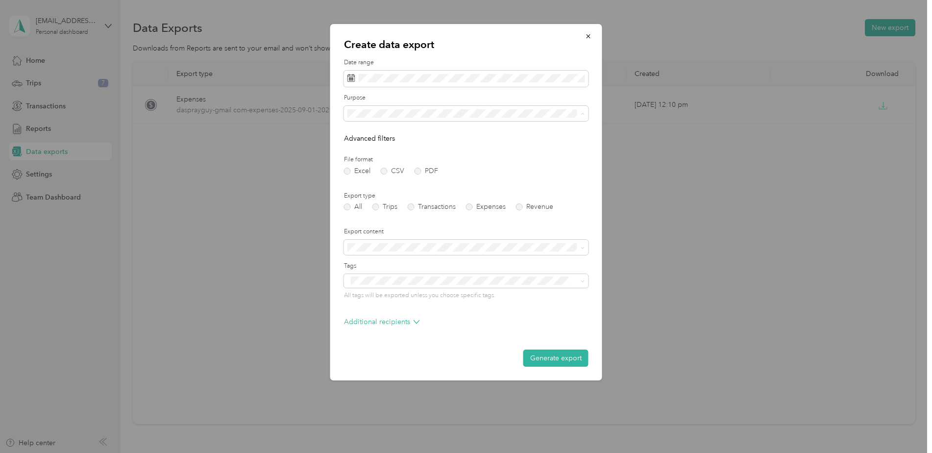
click at [404, 229] on span "Surface Prep [GEOGRAPHIC_DATA]" at bounding box center [407, 233] width 112 height 8
click at [418, 170] on label "PDF" at bounding box center [426, 171] width 24 height 7
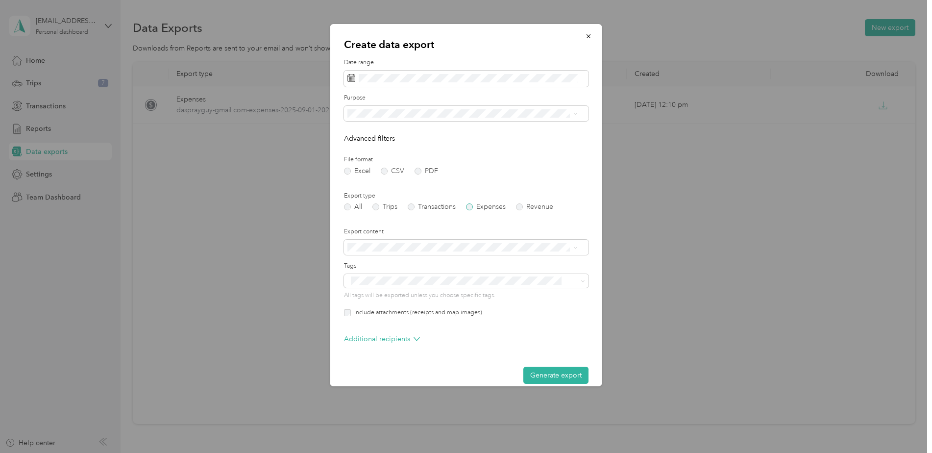
click at [469, 207] on label "Expenses" at bounding box center [486, 206] width 40 height 7
click at [347, 316] on div "Include attachments (receipts and map images)" at bounding box center [466, 312] width 244 height 9
click at [549, 373] on button "Generate export" at bounding box center [555, 374] width 65 height 17
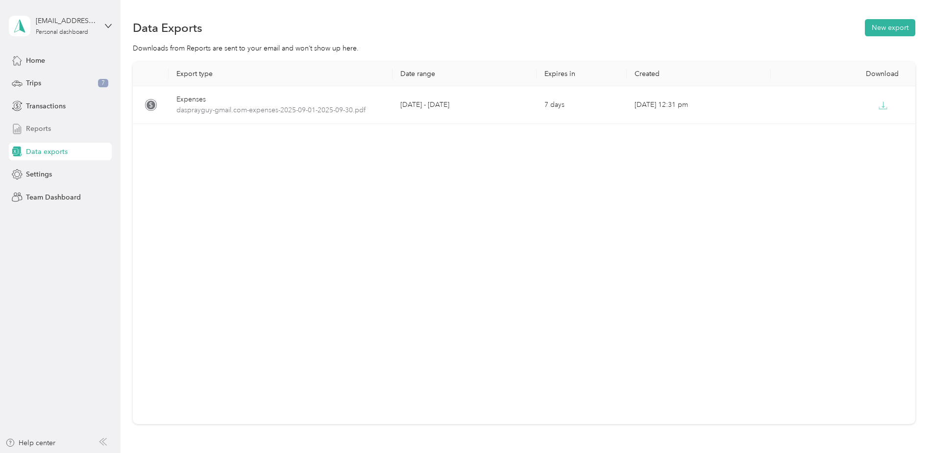
click at [43, 124] on span "Reports" at bounding box center [38, 128] width 25 height 10
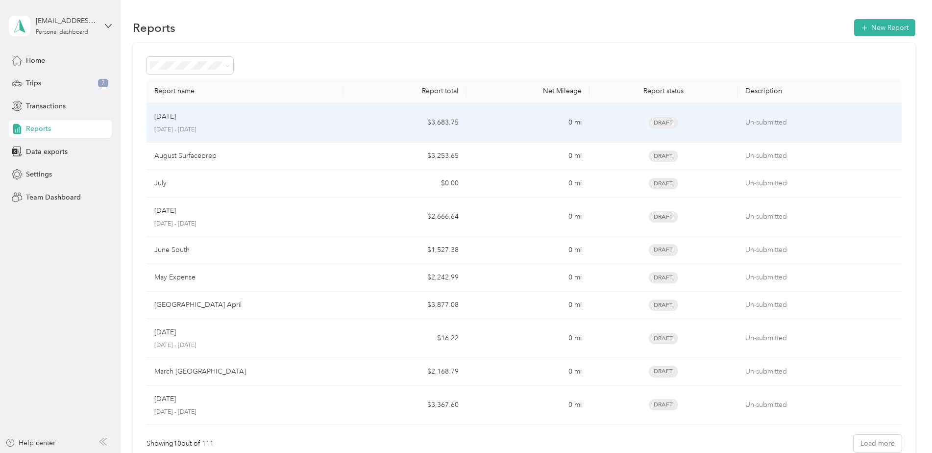
click at [181, 132] on p "[DATE] - [DATE]" at bounding box center [244, 129] width 181 height 9
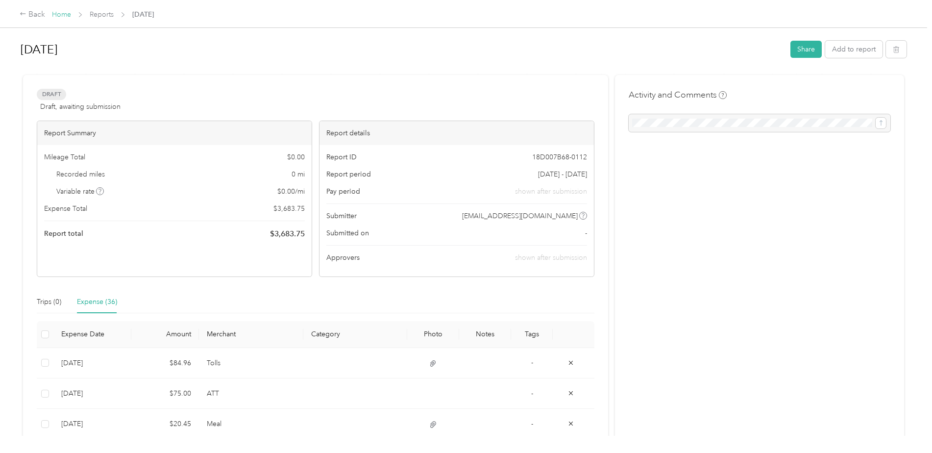
click at [64, 12] on link "Home" at bounding box center [61, 14] width 19 height 8
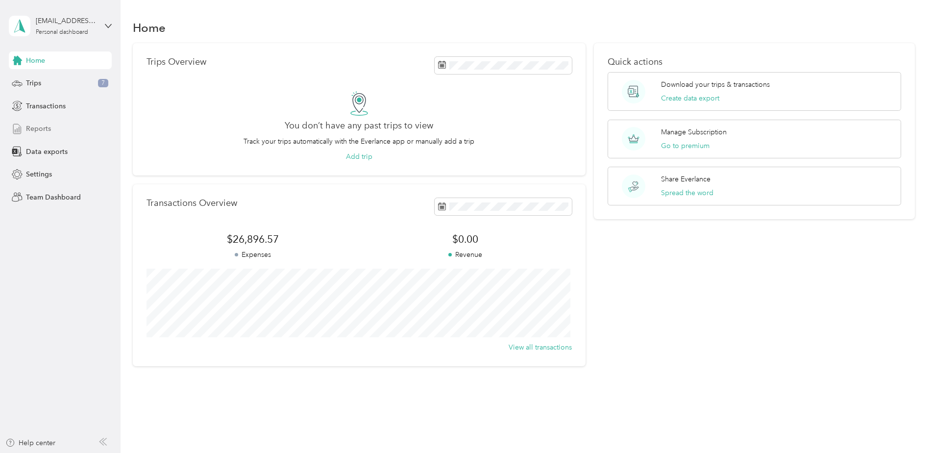
click at [37, 125] on span "Reports" at bounding box center [38, 128] width 25 height 10
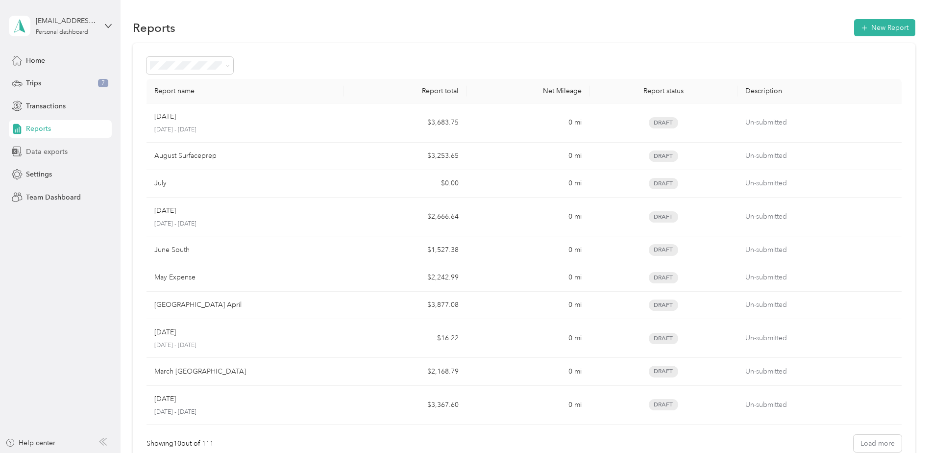
click at [42, 152] on span "Data exports" at bounding box center [47, 151] width 42 height 10
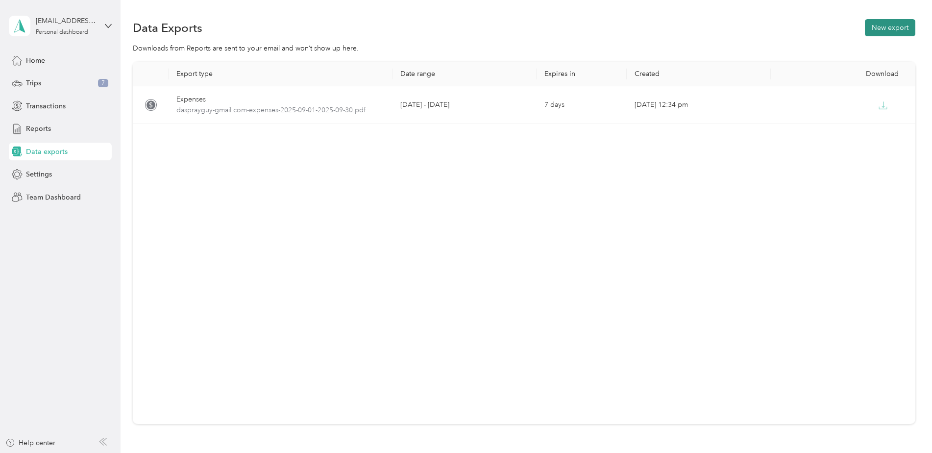
click at [881, 27] on button "New export" at bounding box center [890, 27] width 50 height 17
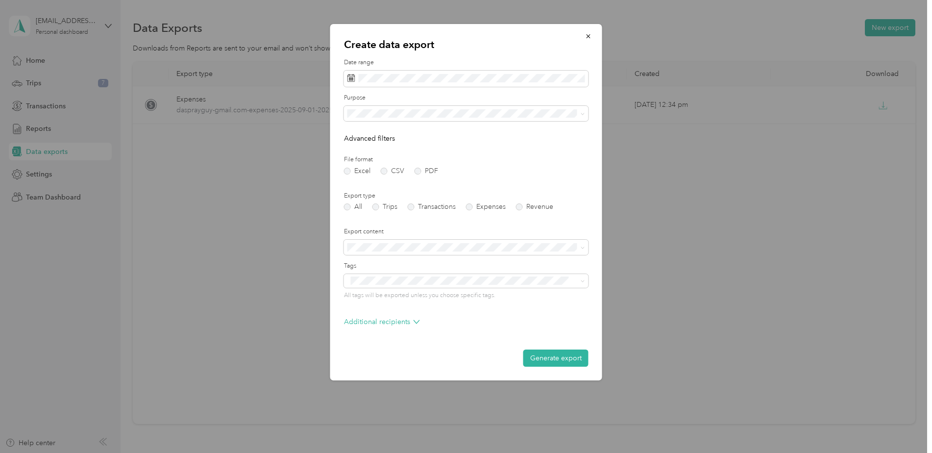
click at [405, 237] on ol "All Work Personal SPT NC SPT PHX Surface Prep/SOT Surface Prep Houston Surface …" at bounding box center [466, 185] width 244 height 137
click at [418, 172] on label "PDF" at bounding box center [426, 171] width 24 height 7
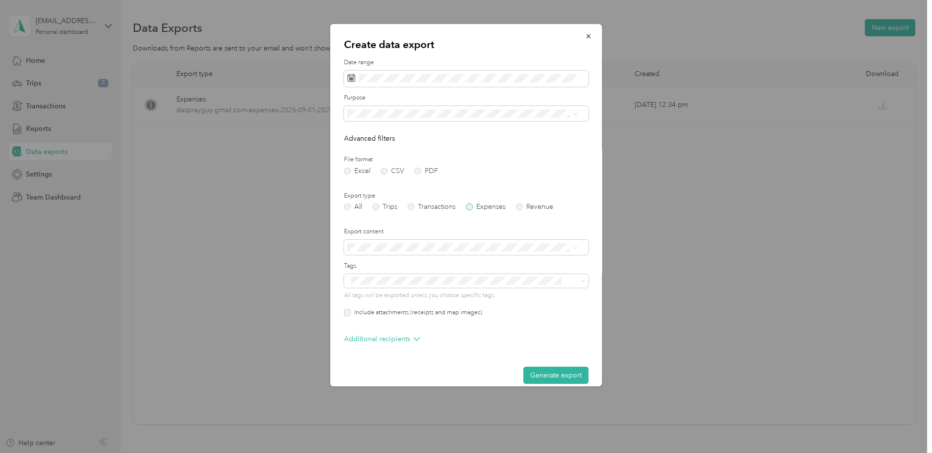
click at [472, 209] on label "Expenses" at bounding box center [486, 206] width 40 height 7
click at [549, 378] on button "Generate export" at bounding box center [555, 374] width 65 height 17
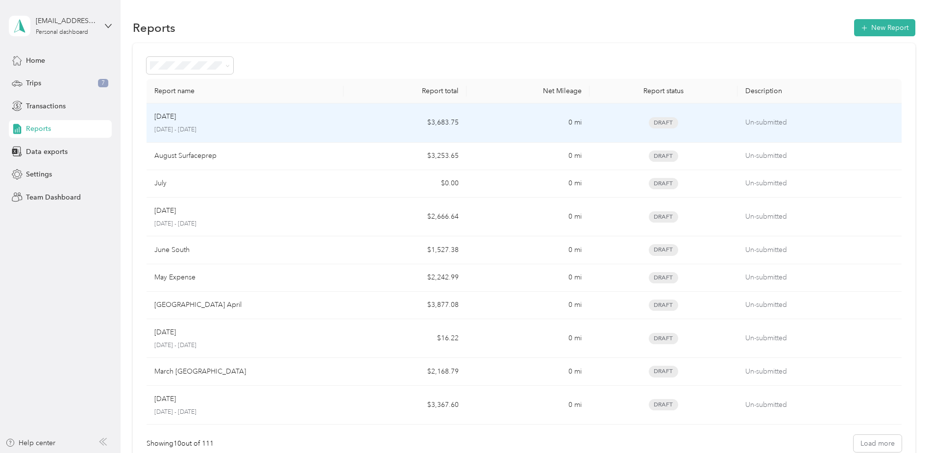
click at [185, 117] on div "[DATE]" at bounding box center [244, 116] width 181 height 11
